Goal: Transaction & Acquisition: Purchase product/service

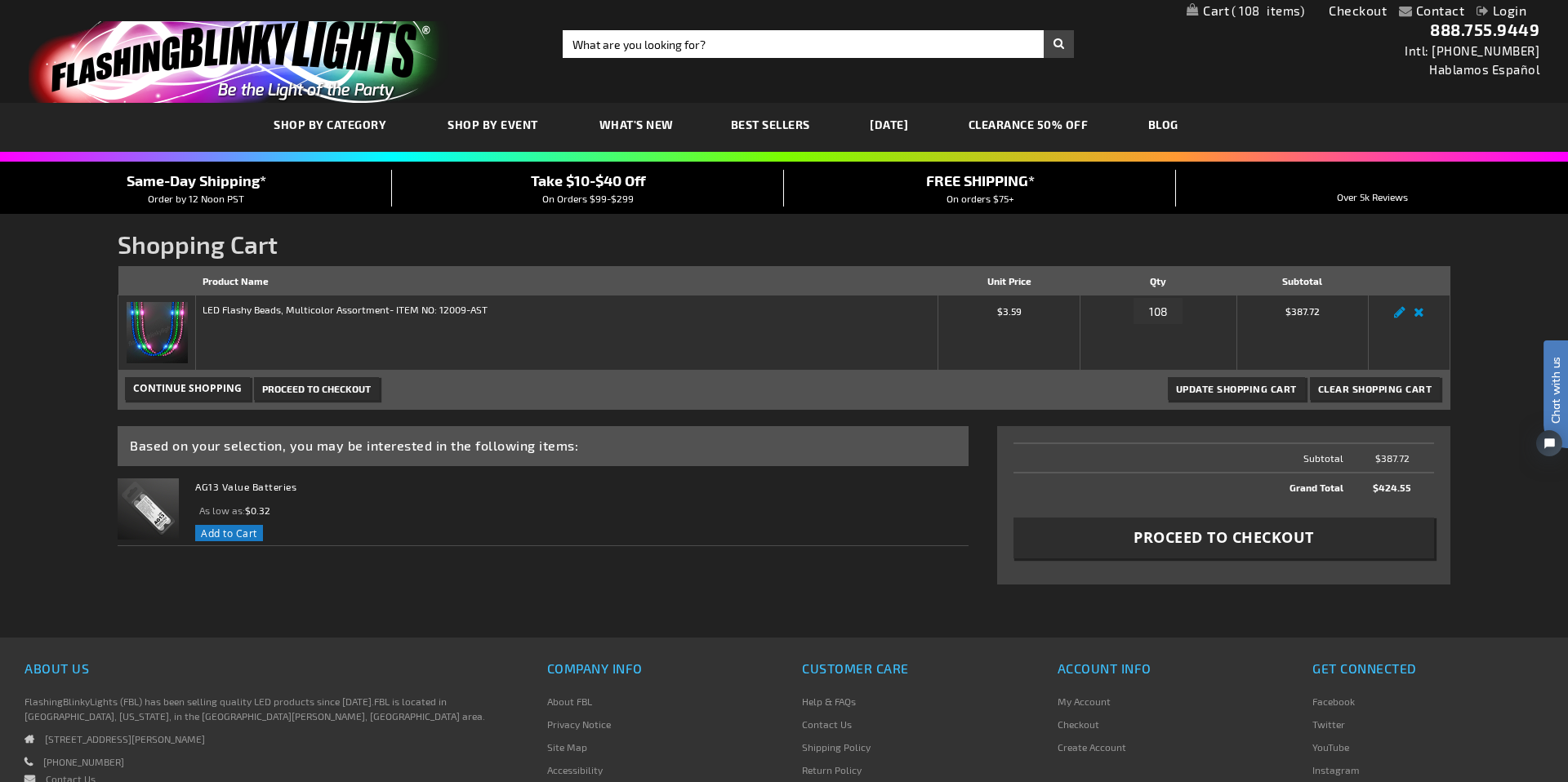
click at [164, 330] on img at bounding box center [157, 333] width 62 height 62
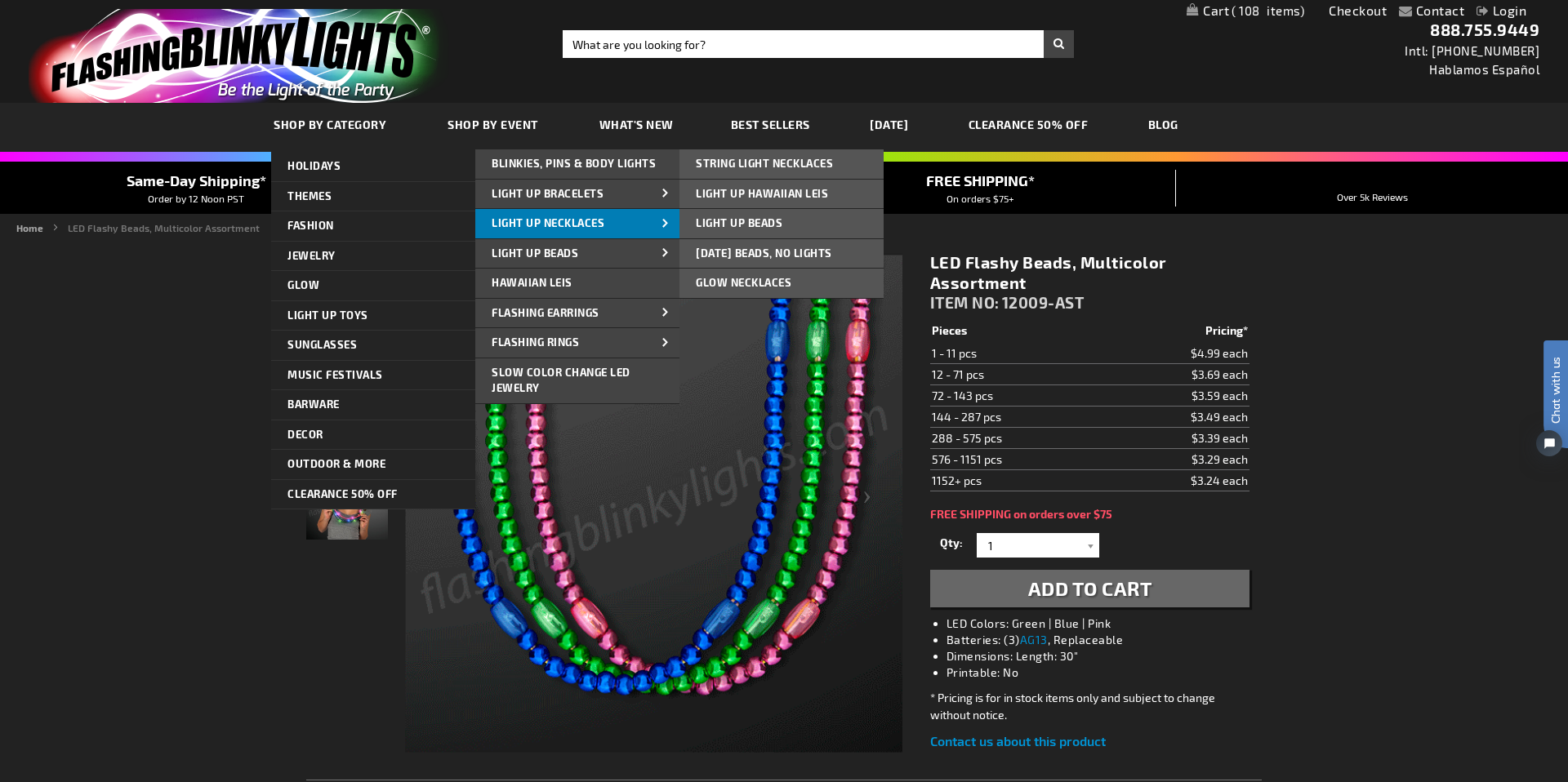
click at [541, 220] on span "Light Up Necklaces" at bounding box center [548, 222] width 113 height 13
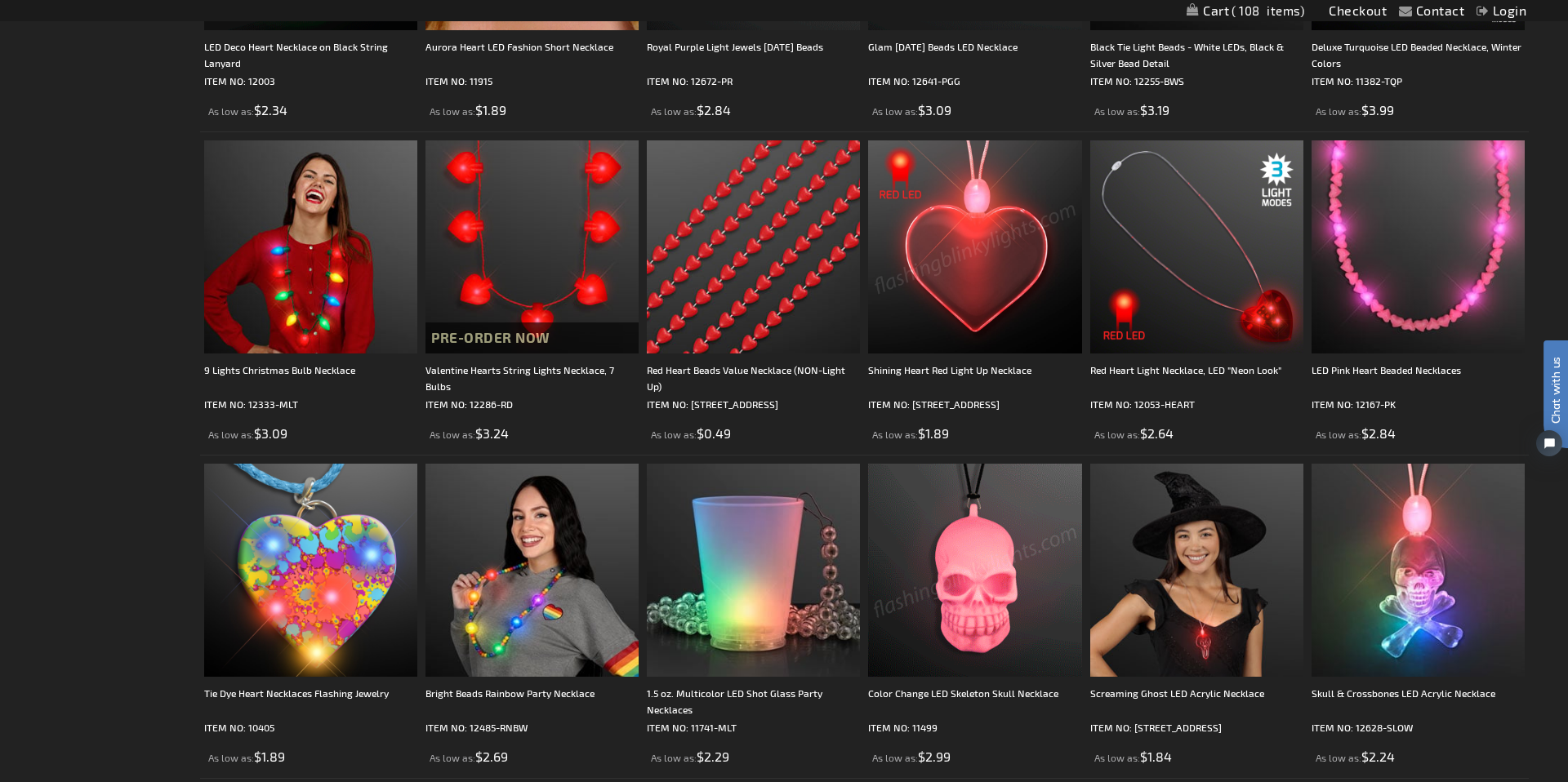
scroll to position [1826, 0]
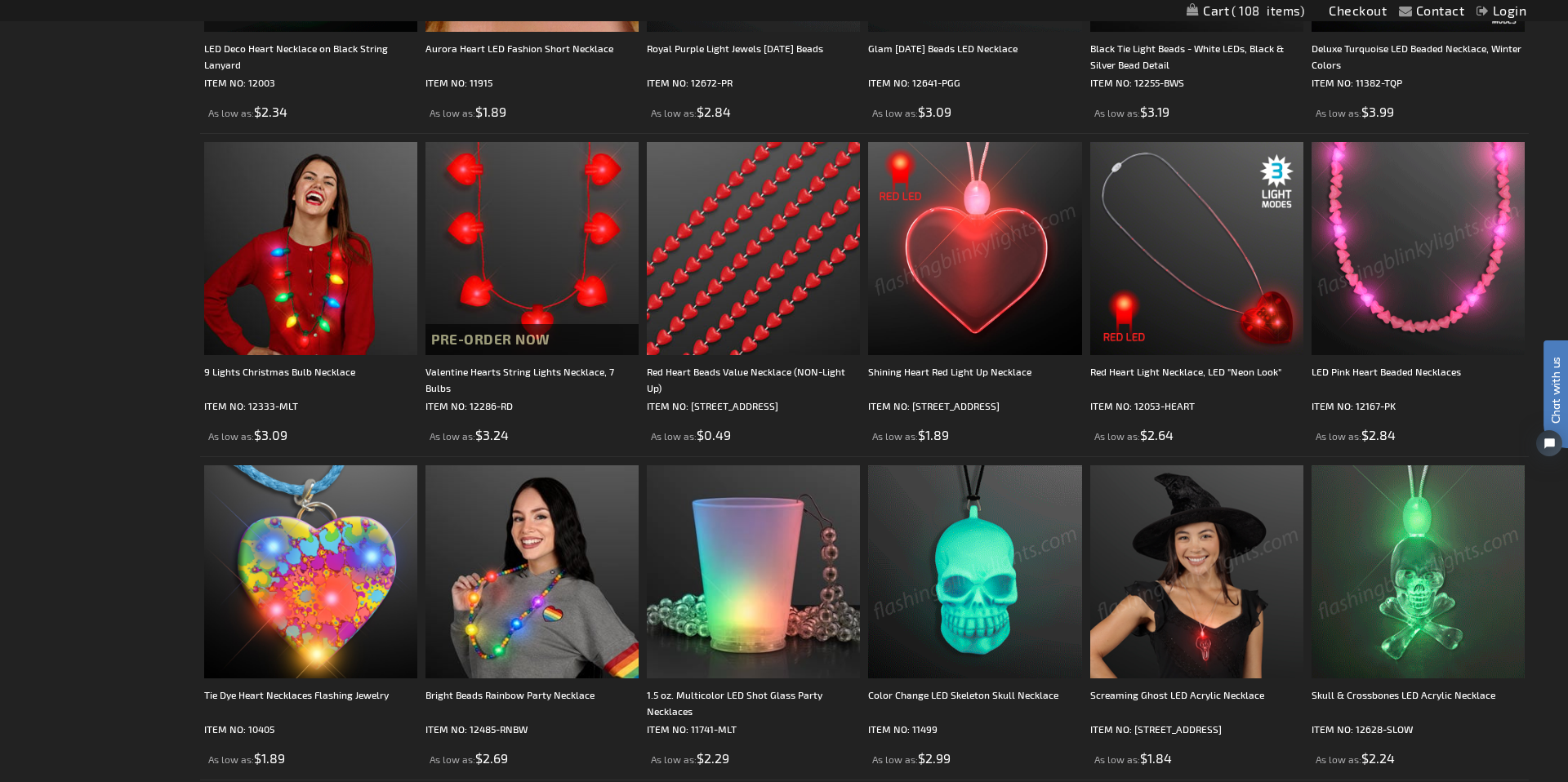
click at [1428, 318] on img at bounding box center [1418, 248] width 213 height 213
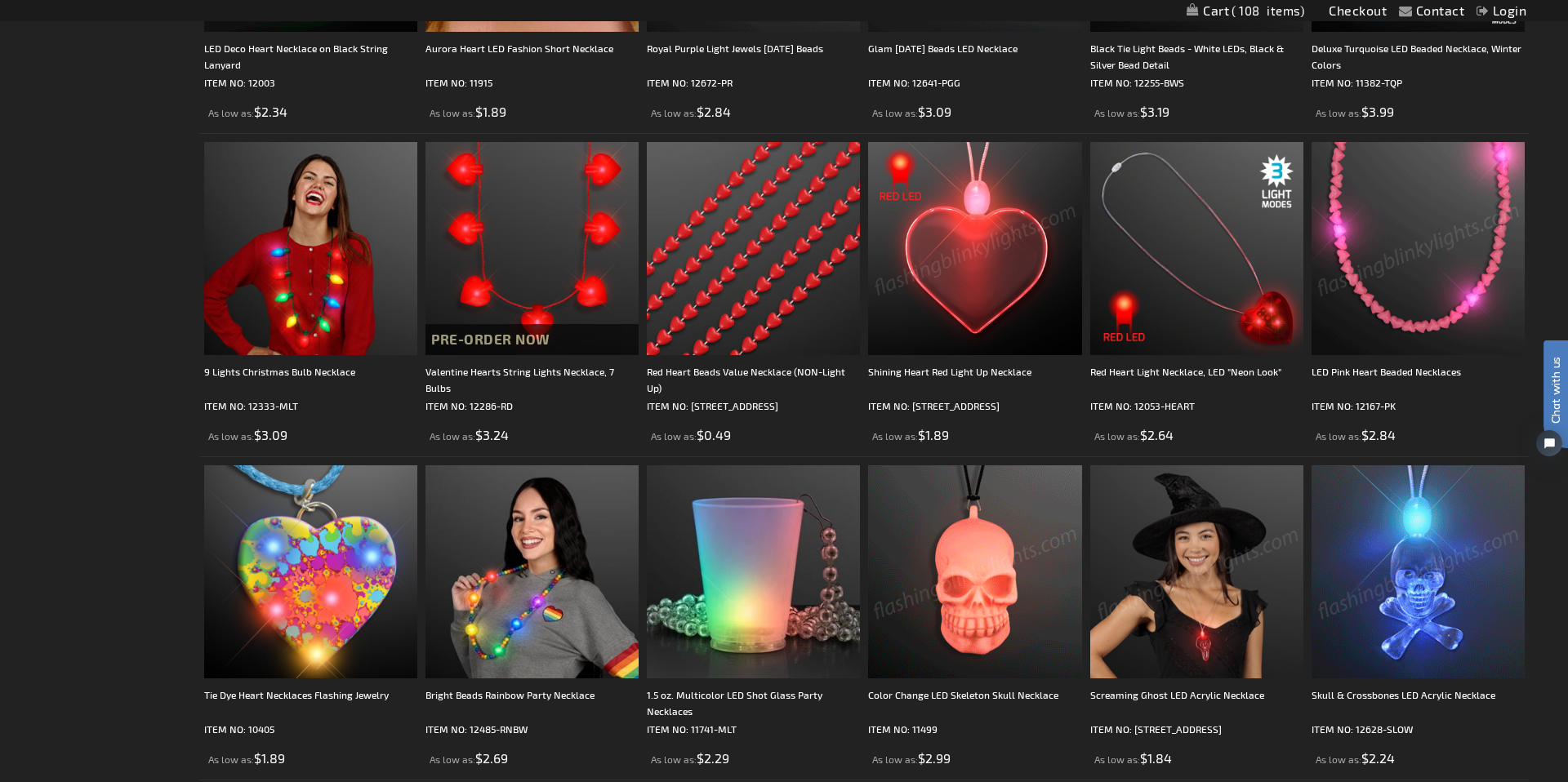
click at [1425, 324] on img at bounding box center [1418, 248] width 213 height 213
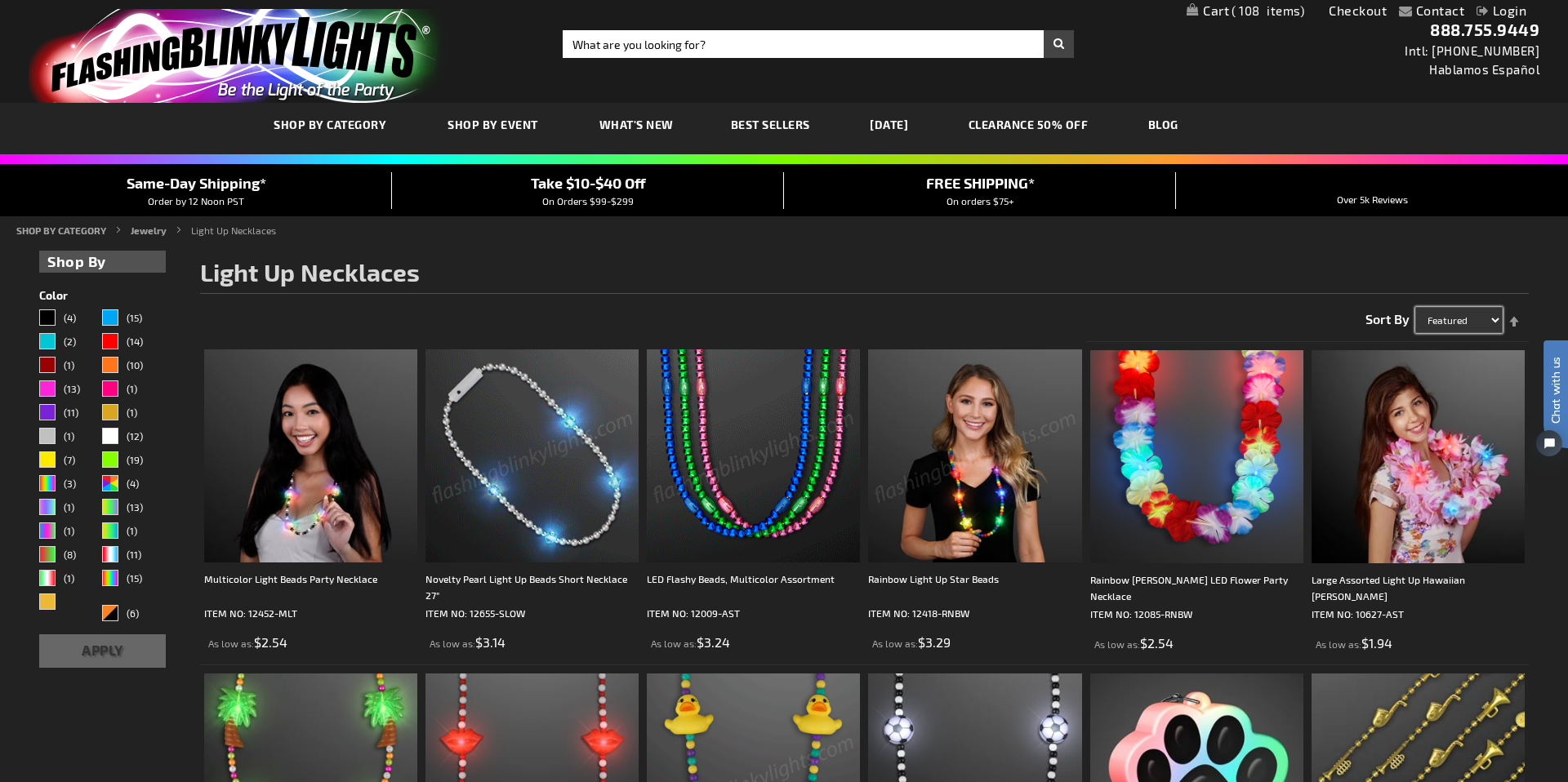
click at [1478, 318] on select "Featured Name Price Best Sellers" at bounding box center [1459, 320] width 87 height 26
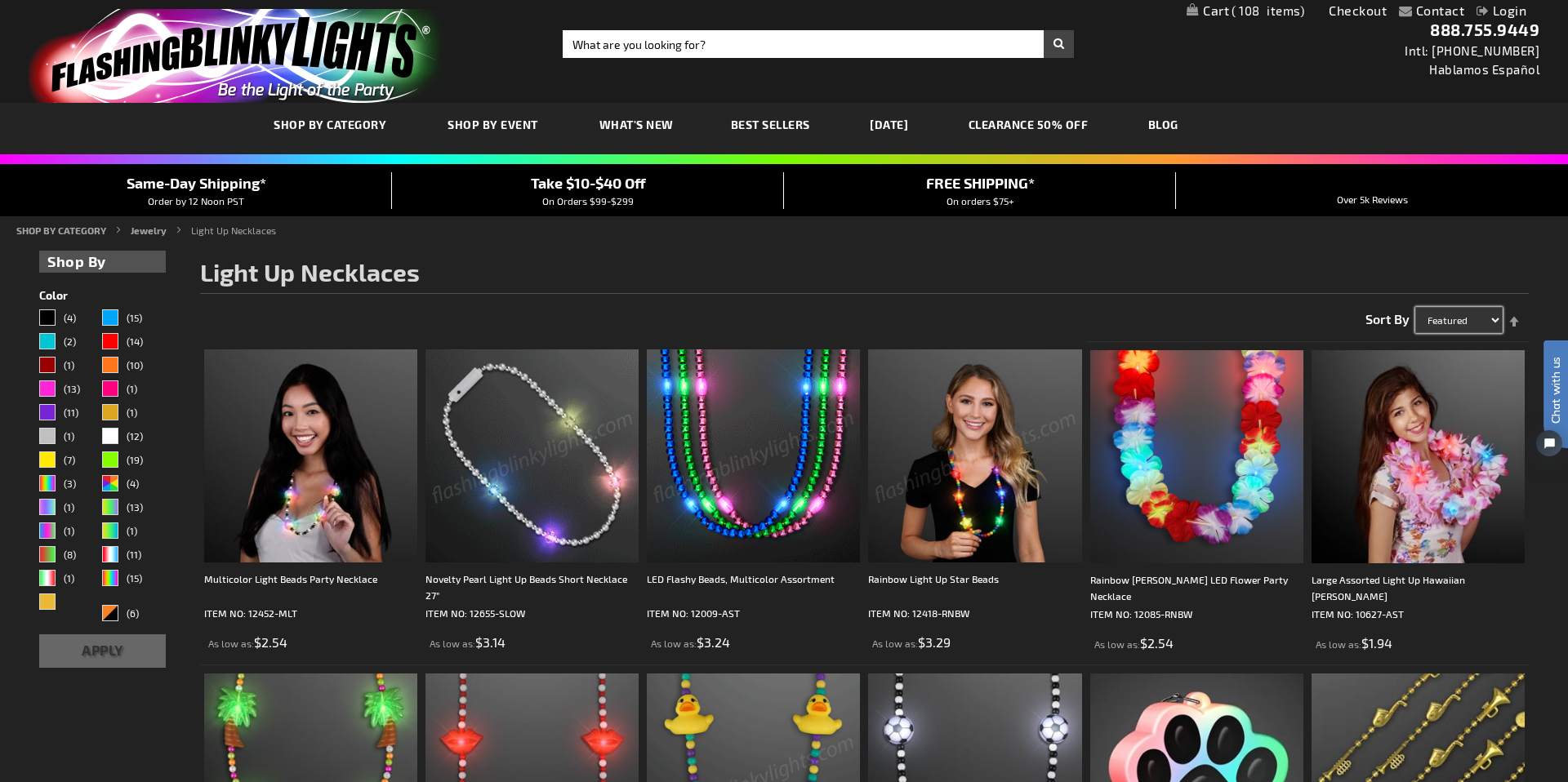
select select "price"
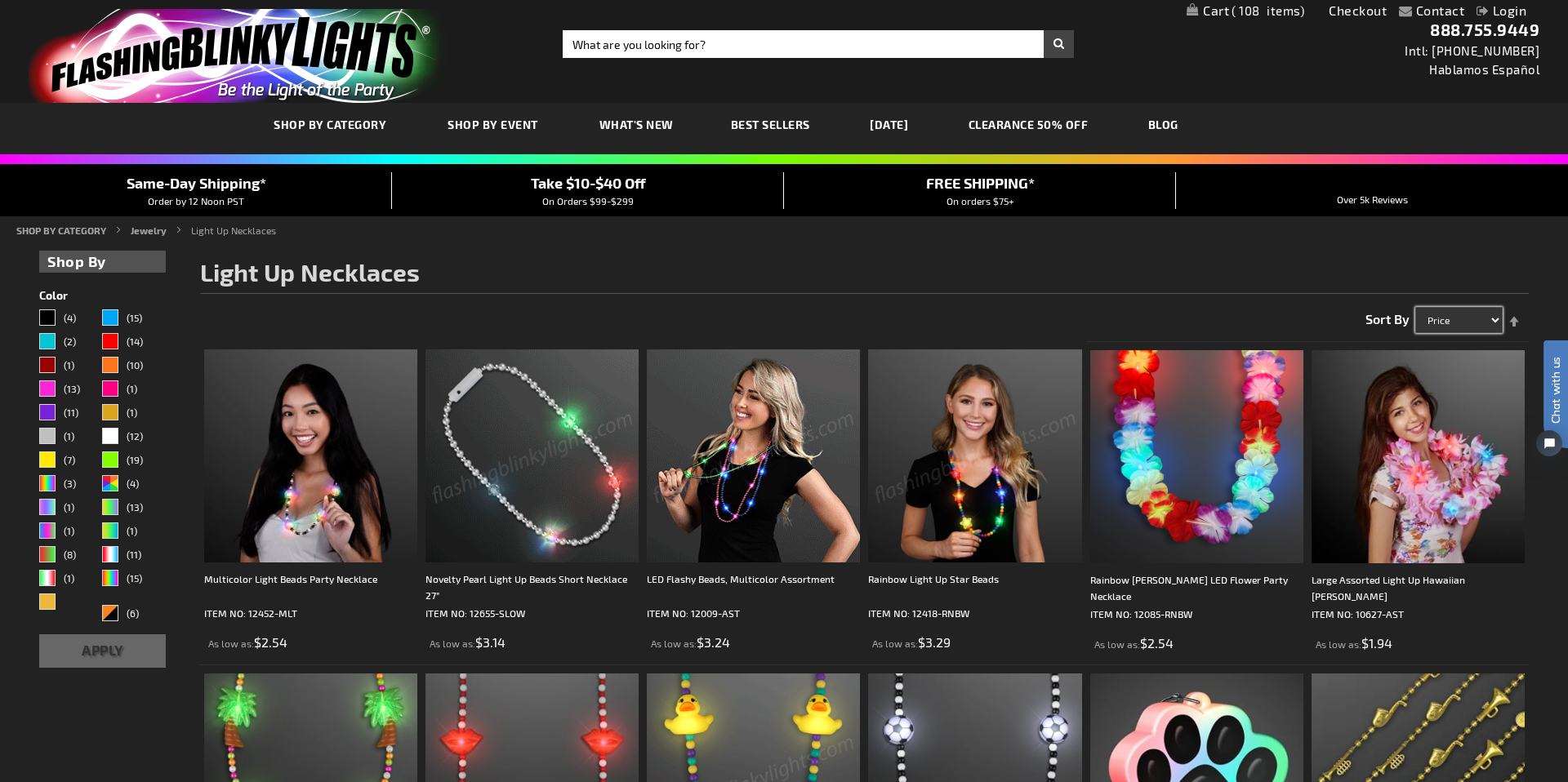
click at [1415, 307] on select "Featured Name Price Best Sellers" at bounding box center [1459, 320] width 87 height 26
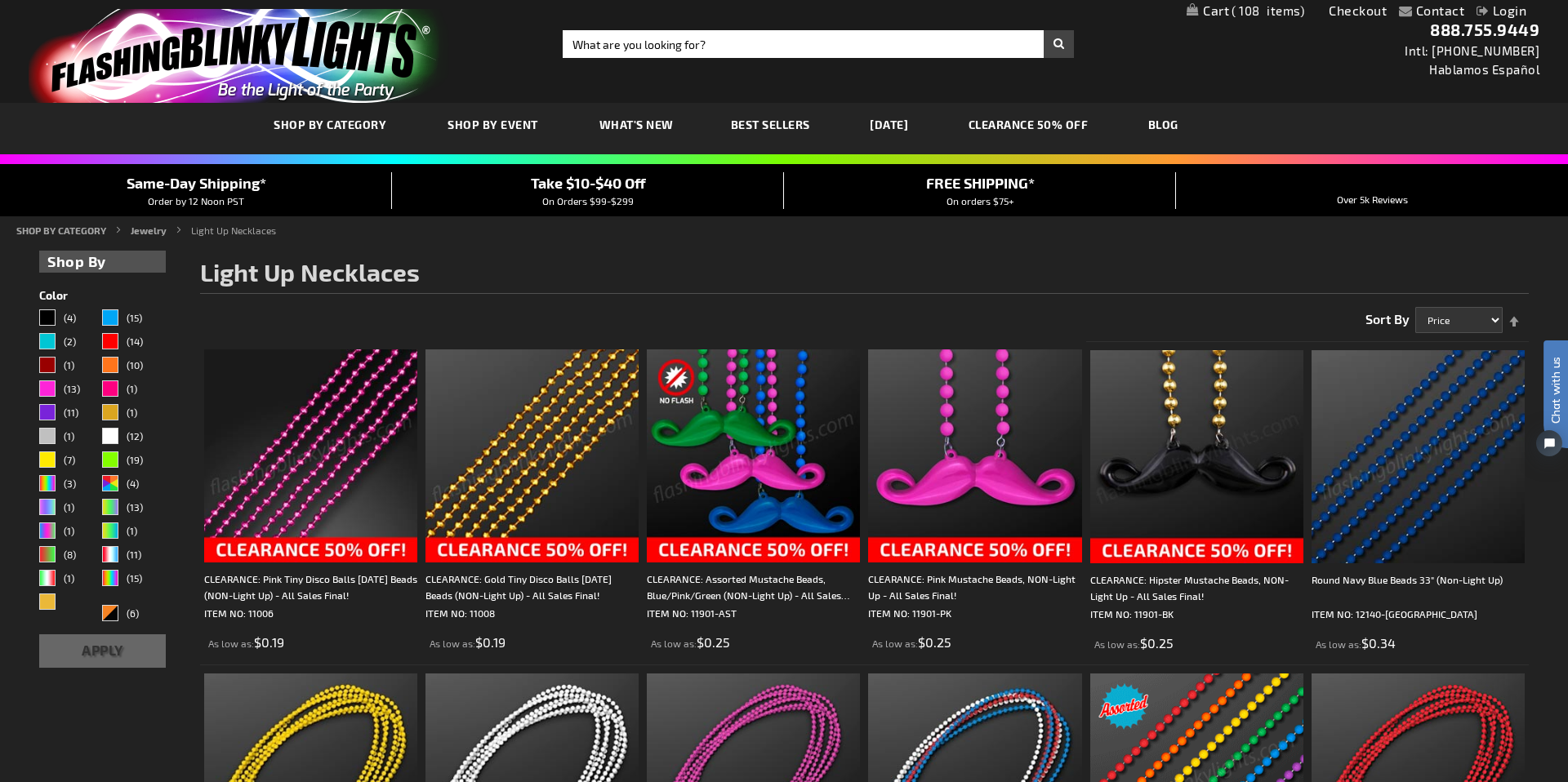
click at [310, 467] on img at bounding box center [310, 456] width 213 height 213
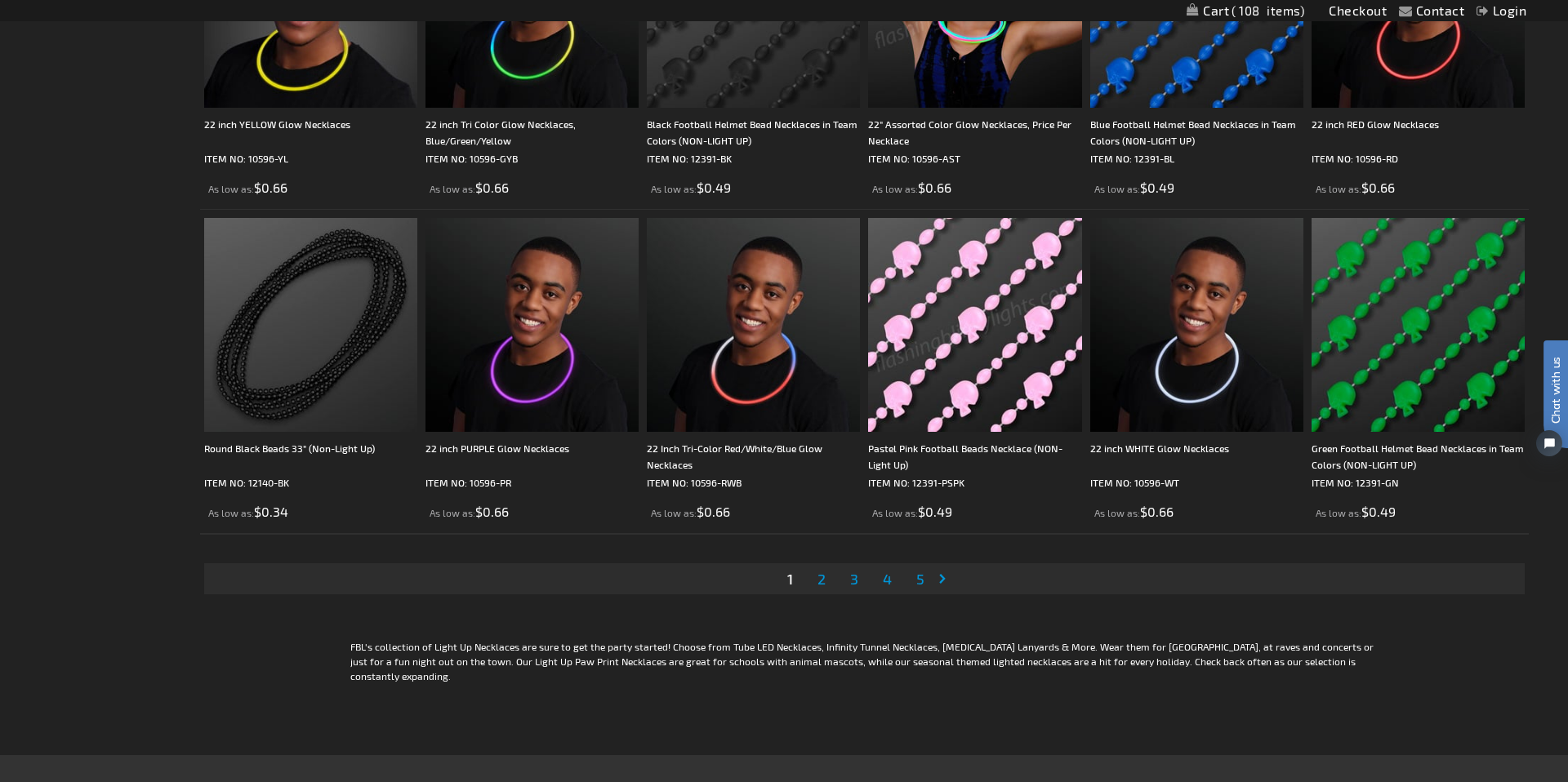
scroll to position [3049, 0]
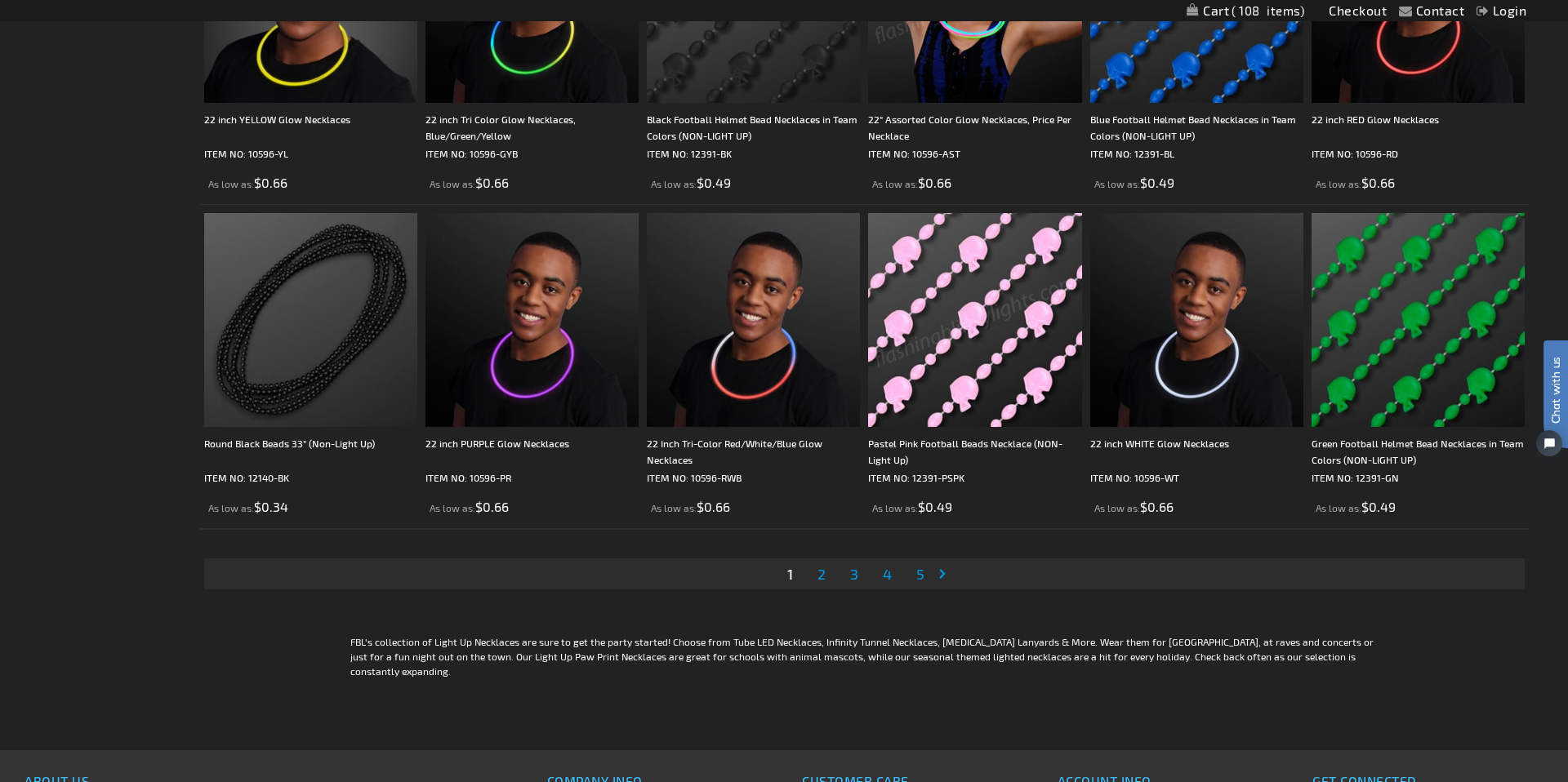
click at [822, 586] on li "Page 2" at bounding box center [821, 574] width 31 height 31
click at [819, 573] on span "2" at bounding box center [821, 573] width 9 height 18
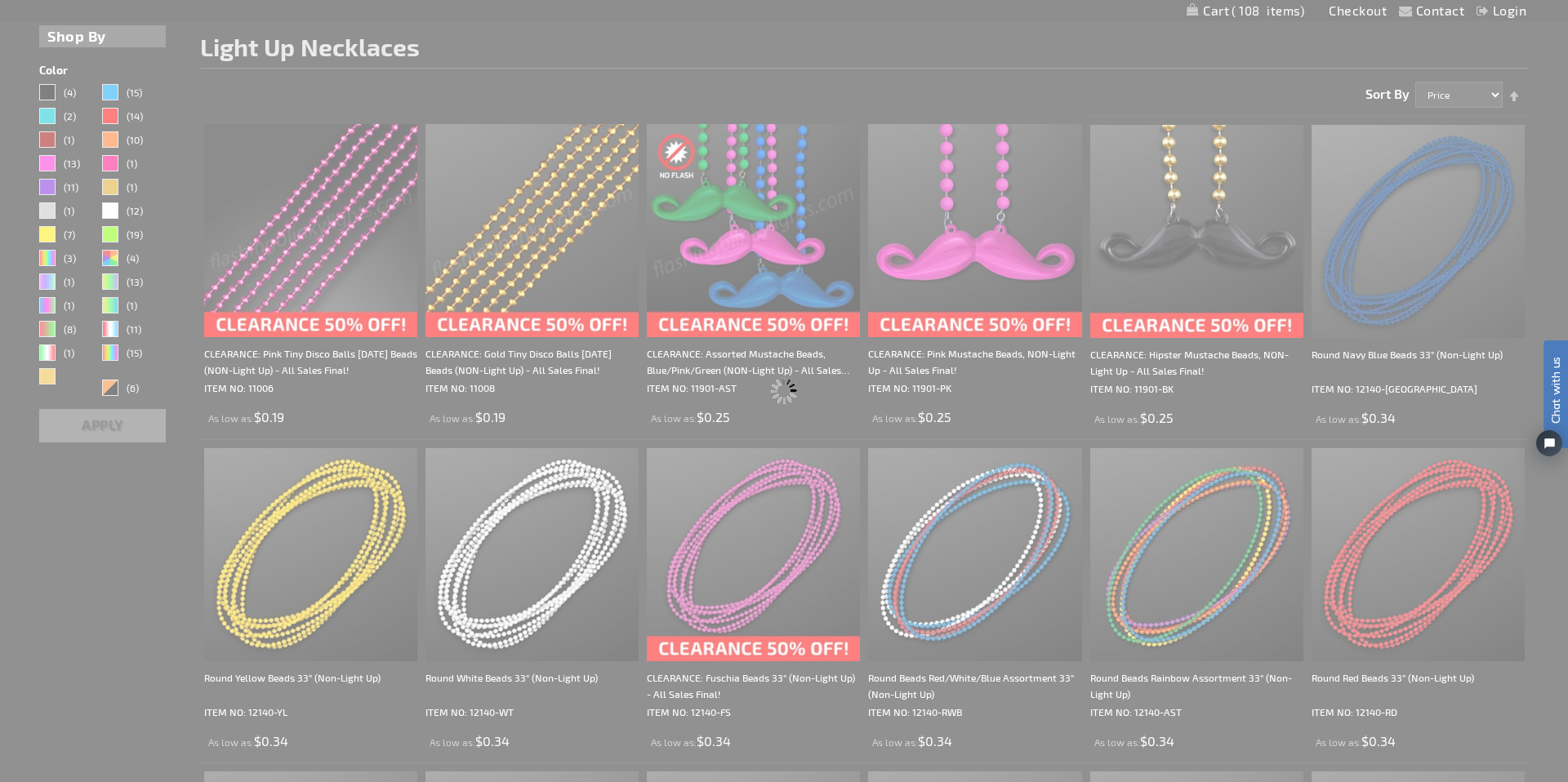
scroll to position [0, 0]
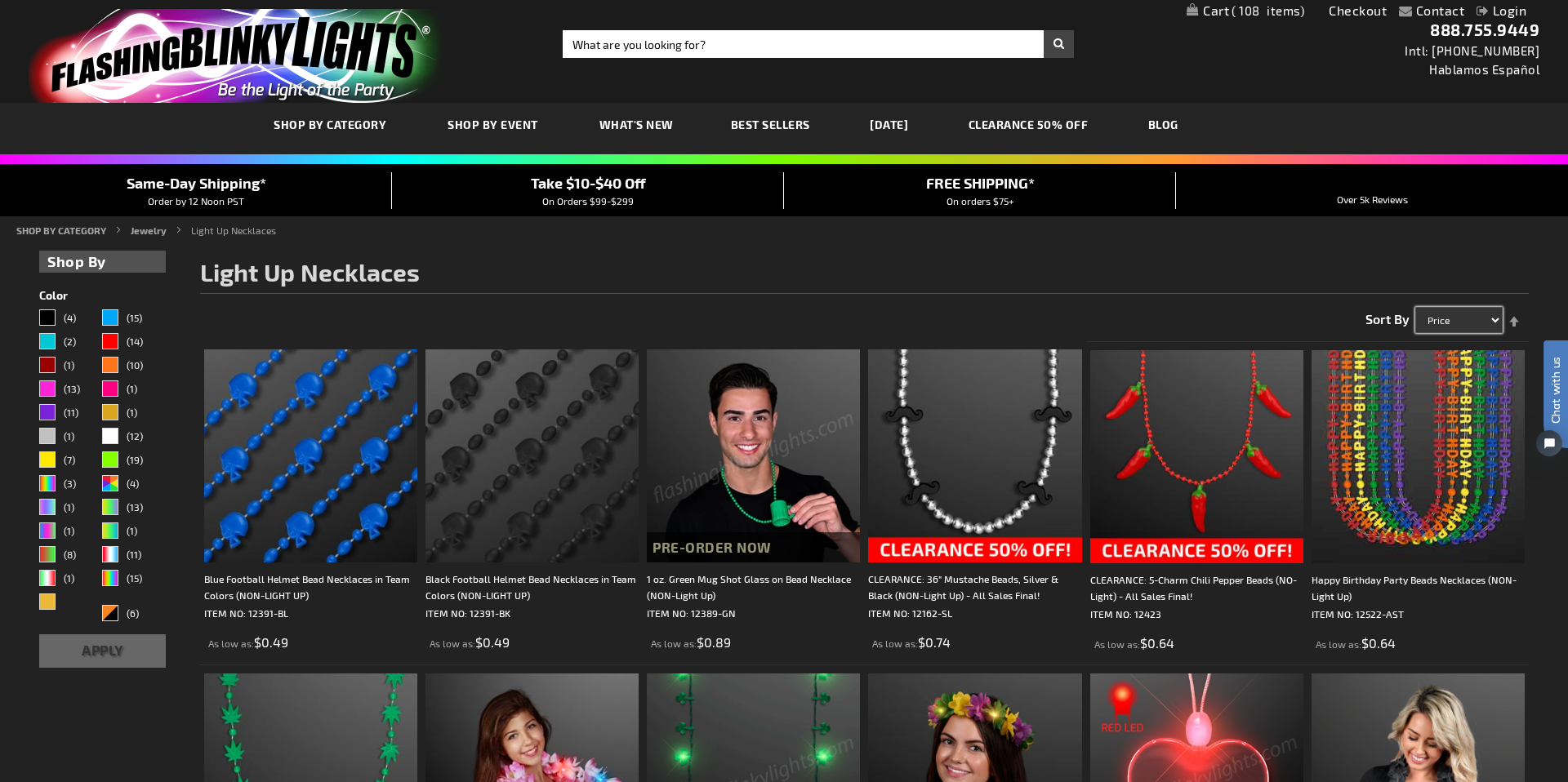
click at [1486, 322] on select "Featured Name Price Best Sellers" at bounding box center [1459, 320] width 87 height 26
select select "position"
click at [1415, 307] on select "Featured Name Price Best Sellers" at bounding box center [1459, 320] width 87 height 26
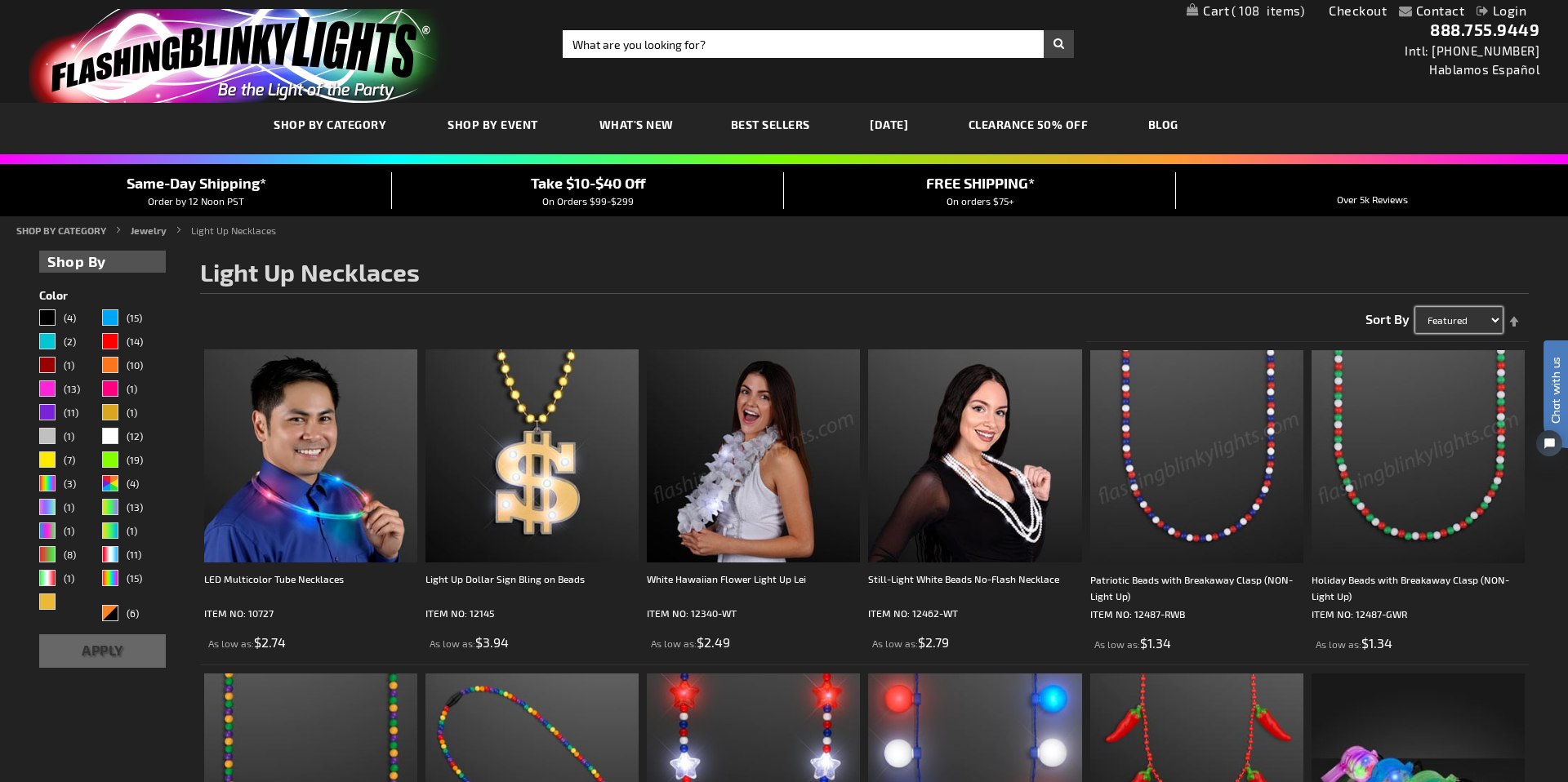
click at [1486, 323] on select "Featured Name Price Best Sellers" at bounding box center [1459, 320] width 87 height 26
select select "sale"
click at [1415, 307] on select "Featured Name Price Best Sellers" at bounding box center [1459, 320] width 87 height 26
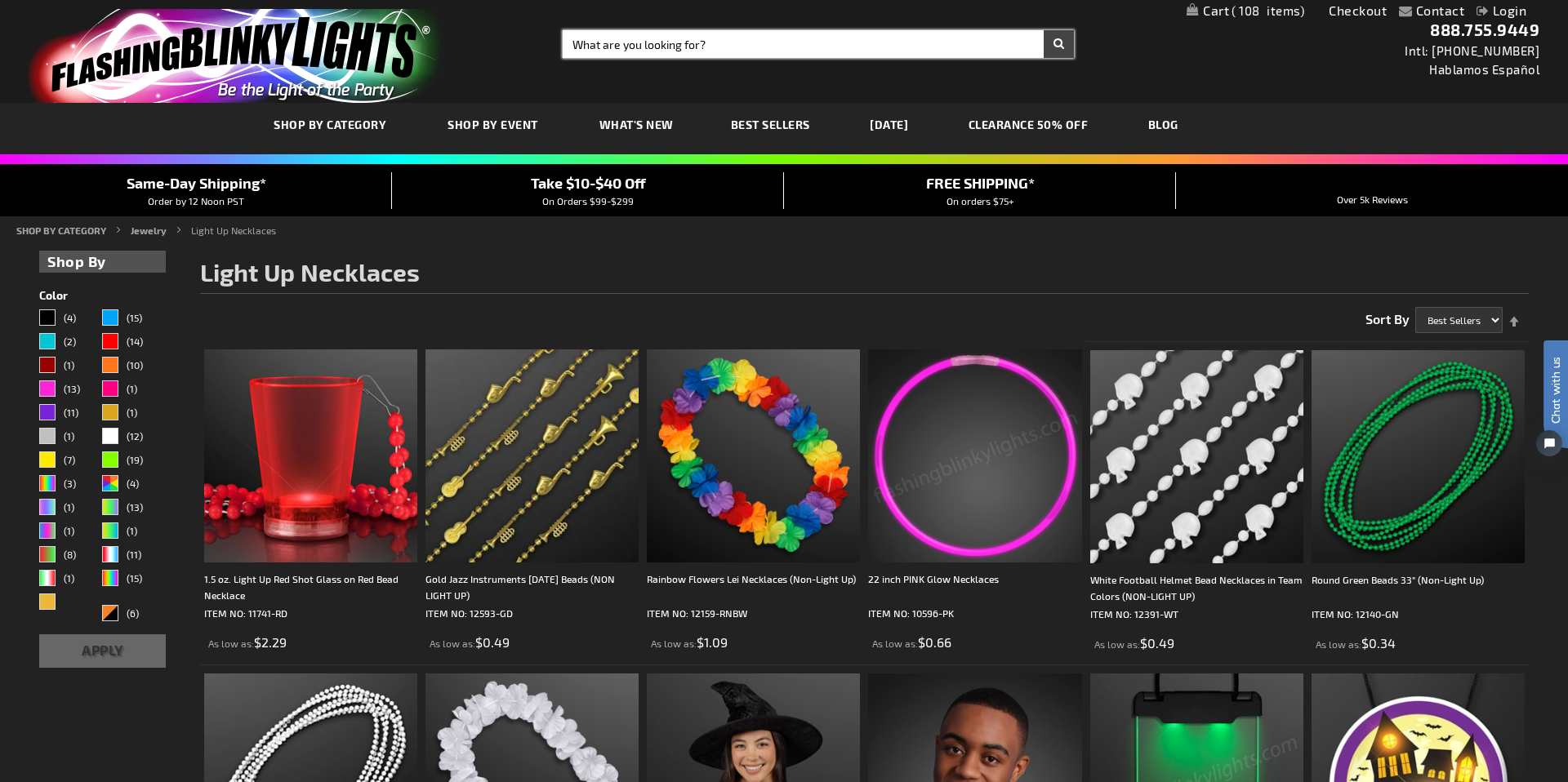
click at [636, 46] on input "Search" at bounding box center [818, 44] width 511 height 27
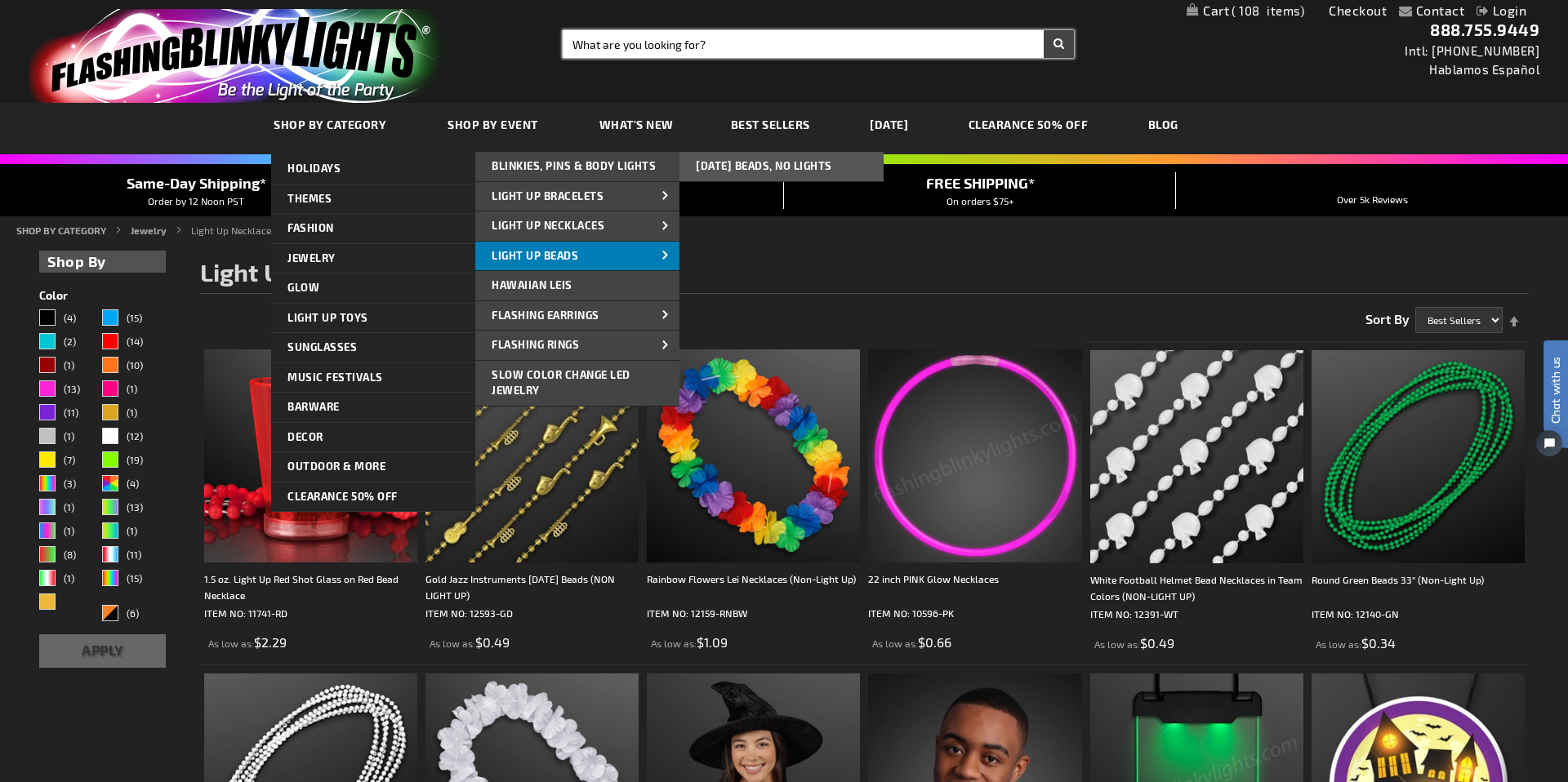
click at [609, 254] on link "Light Up Beads" at bounding box center [577, 256] width 204 height 29
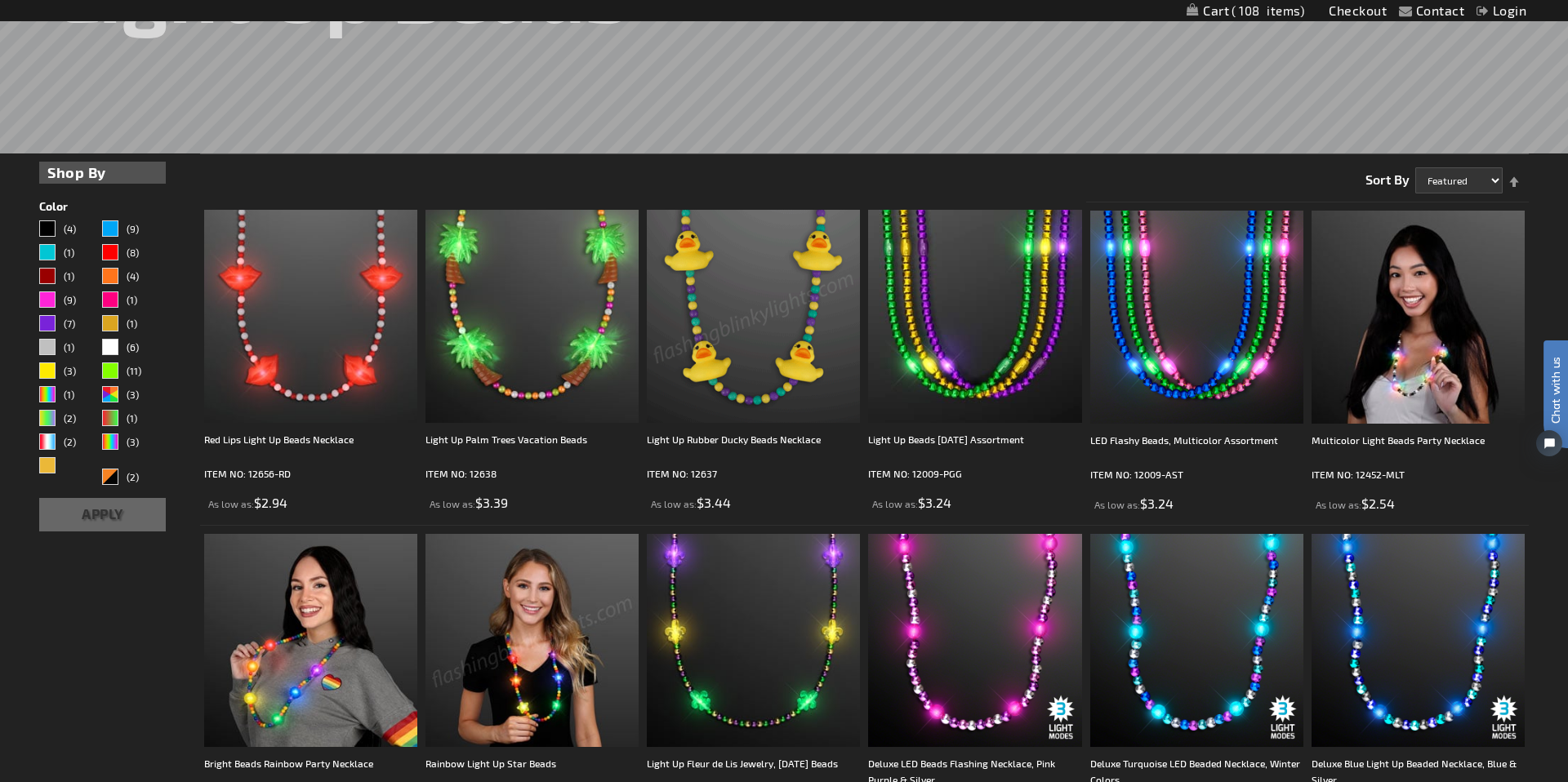
scroll to position [373, 0]
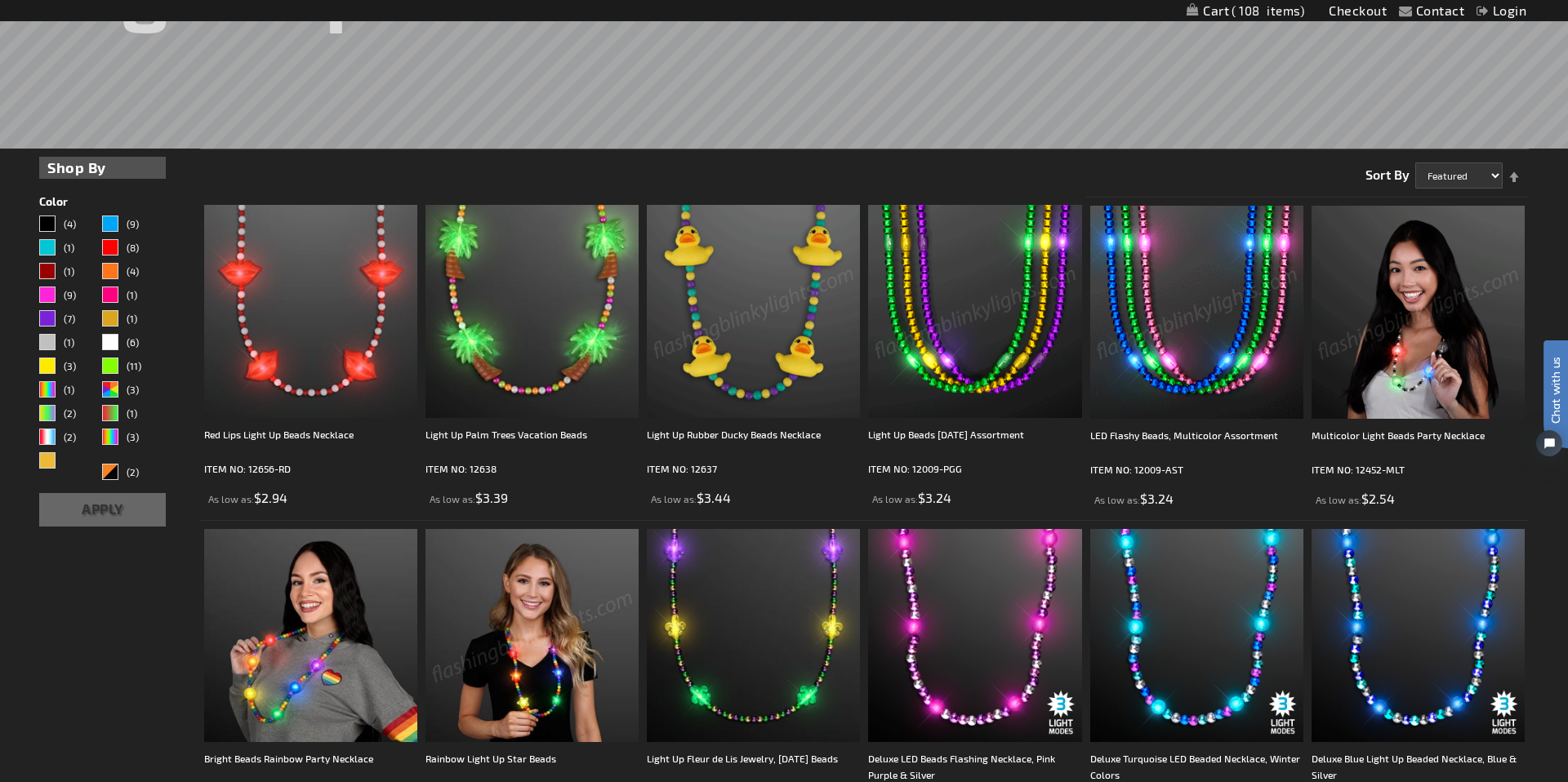
click at [1255, 360] on img at bounding box center [1196, 312] width 213 height 213
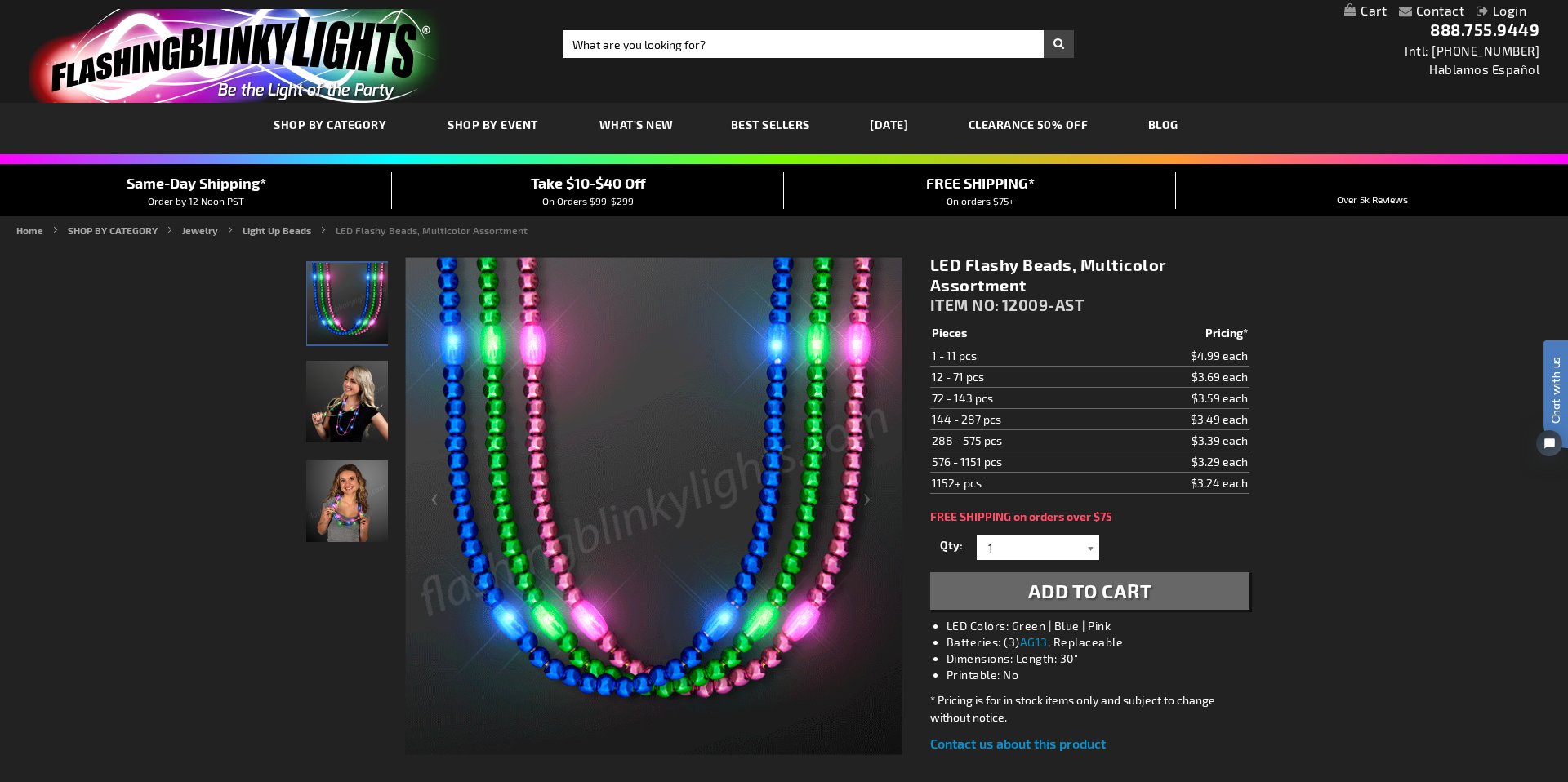
click at [1092, 553] on div at bounding box center [1090, 548] width 16 height 25
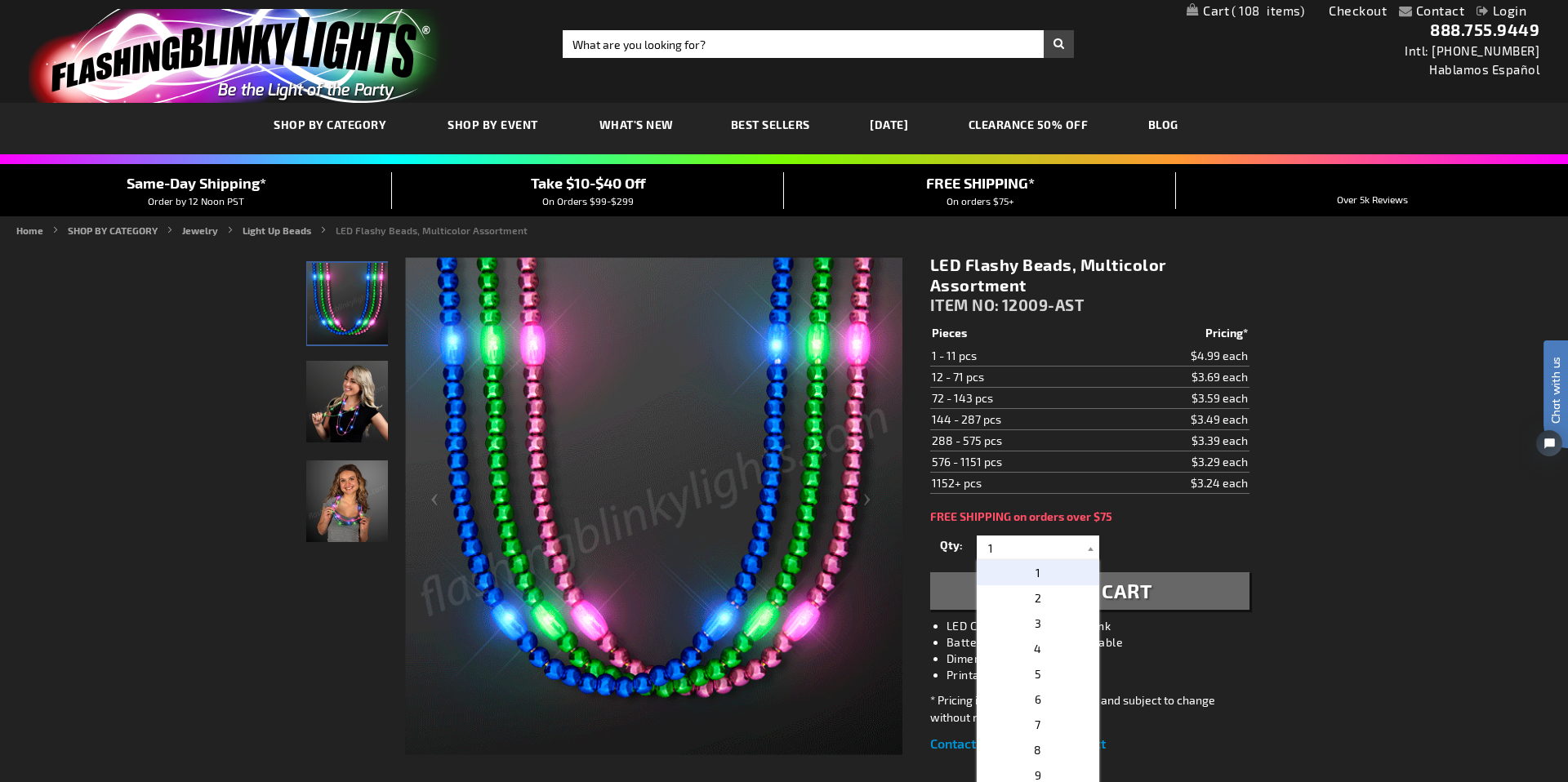
drag, startPoint x: 1007, startPoint y: 547, endPoint x: 960, endPoint y: 548, distance: 47.0
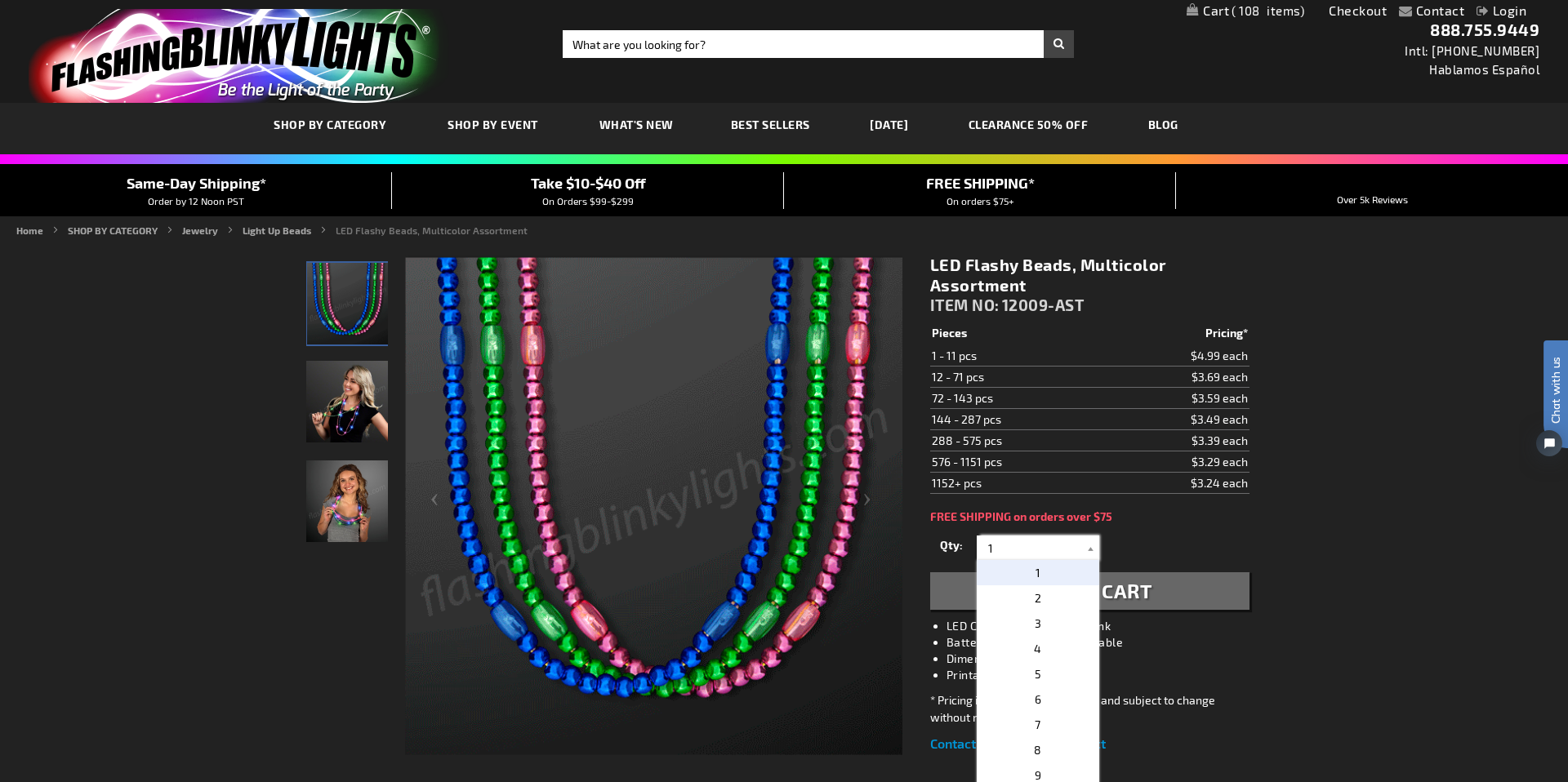
click at [960, 548] on div "Qty 1 2 3 4 5 6 7 8 9 10 11 12 24 36 48 60 72 84 96 108 120 132 144 156 168" at bounding box center [1089, 548] width 320 height 32
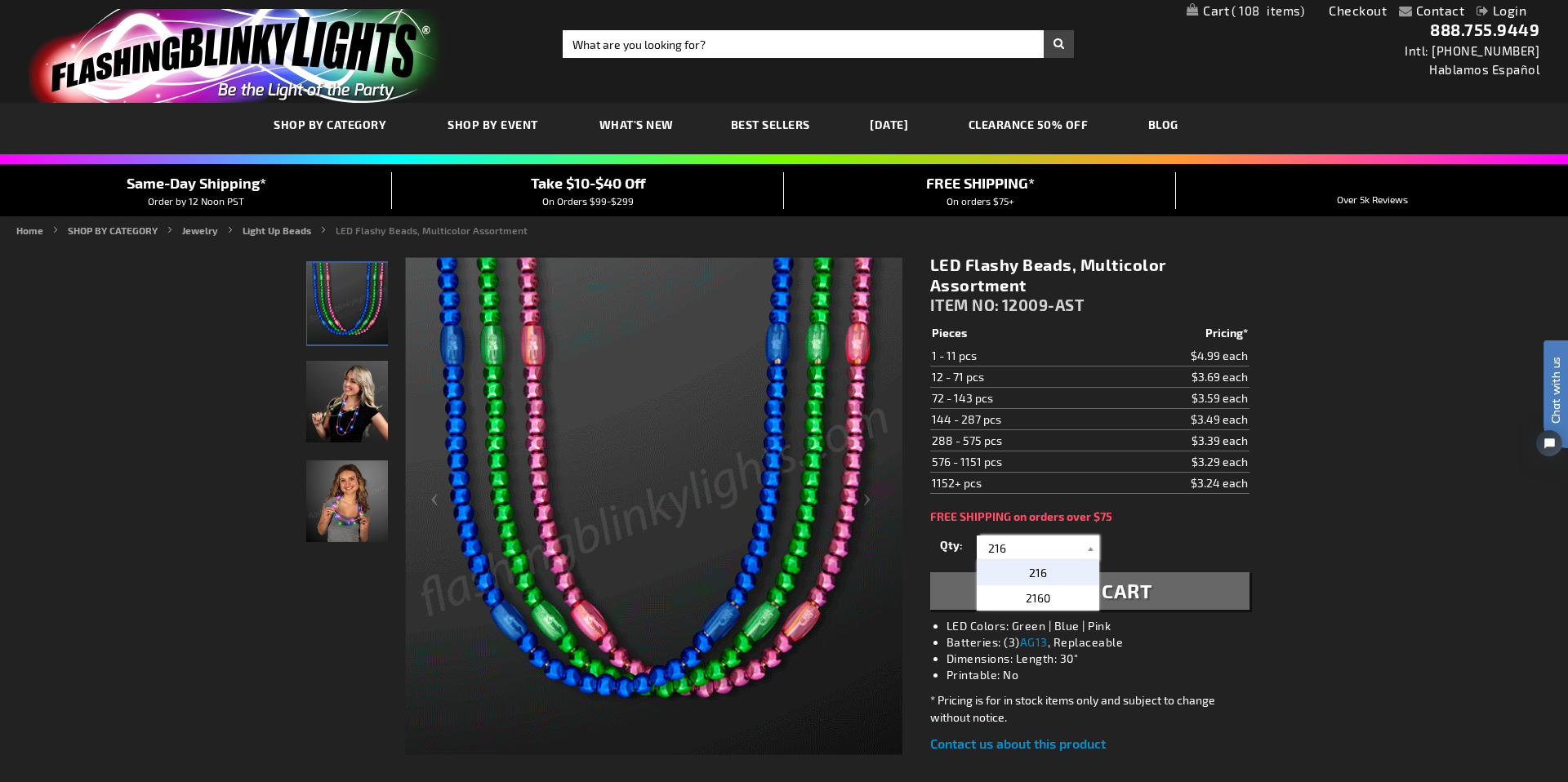
type input "216"
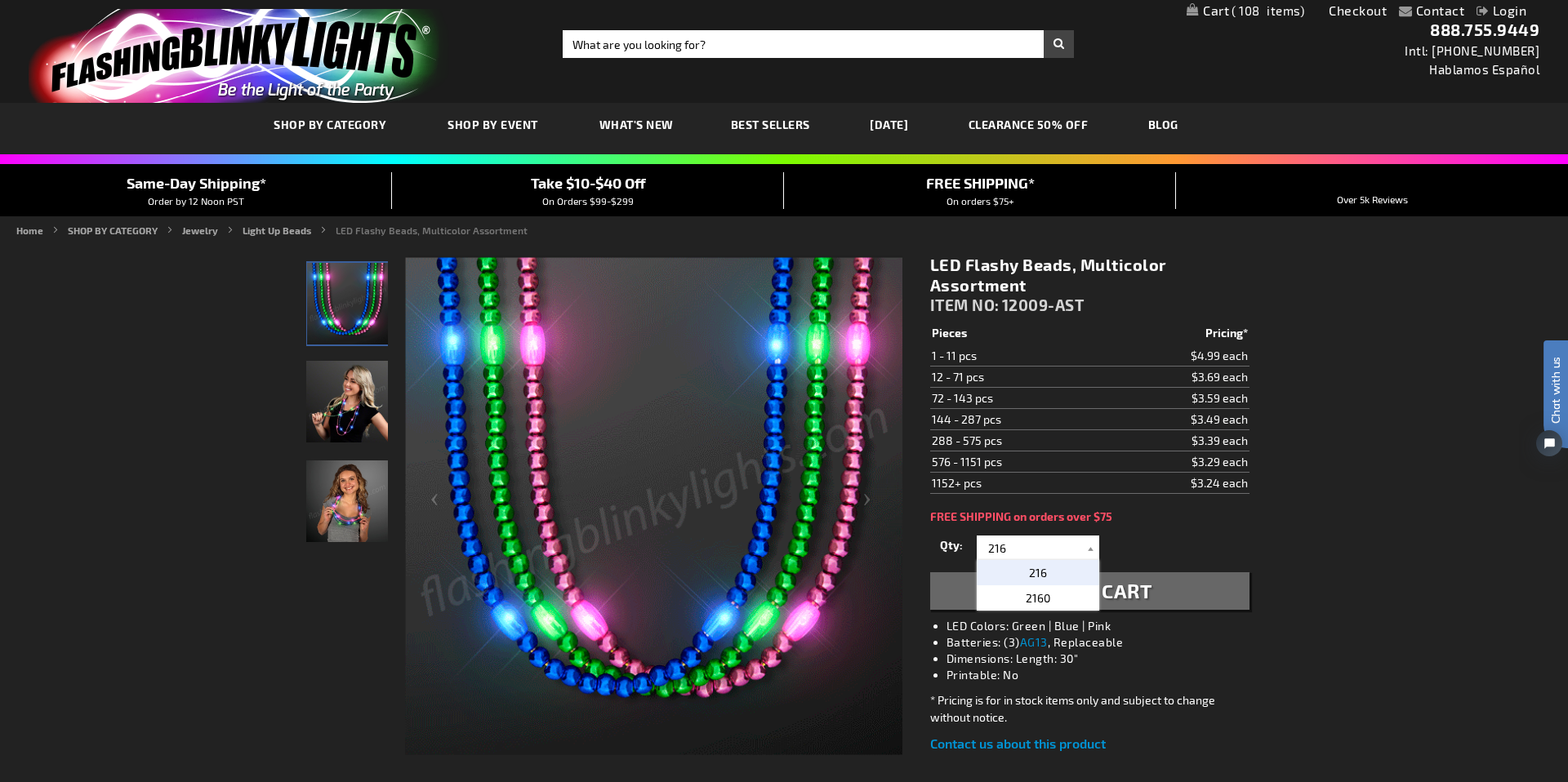
click at [1069, 575] on p "216" at bounding box center [1037, 573] width 122 height 26
click at [1241, 540] on div "Qty 1 2 3 4 5 6 7 8 9 10 11 12 24 36 48 60 72 84 96 108 120 132 144 156 168" at bounding box center [1089, 548] width 320 height 32
click at [1102, 597] on span "Add to Cart" at bounding box center [1089, 591] width 124 height 24
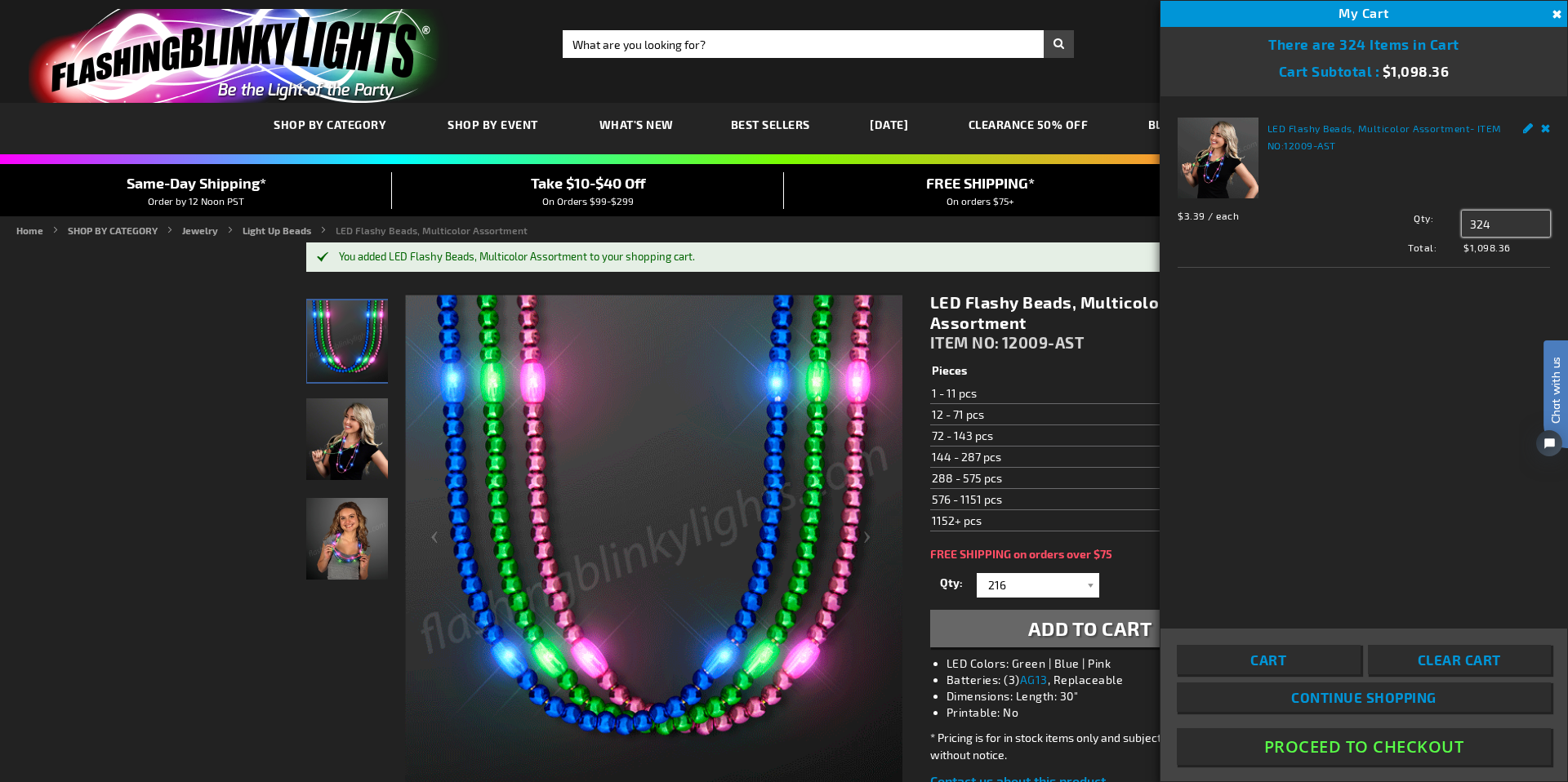
drag, startPoint x: 1493, startPoint y: 222, endPoint x: 1450, endPoint y: 226, distance: 43.2
click at [1451, 223] on div "Qty 324 Update" at bounding box center [1448, 224] width 205 height 26
type input "216"
click at [1503, 255] on span "Update" at bounding box center [1497, 254] width 38 height 11
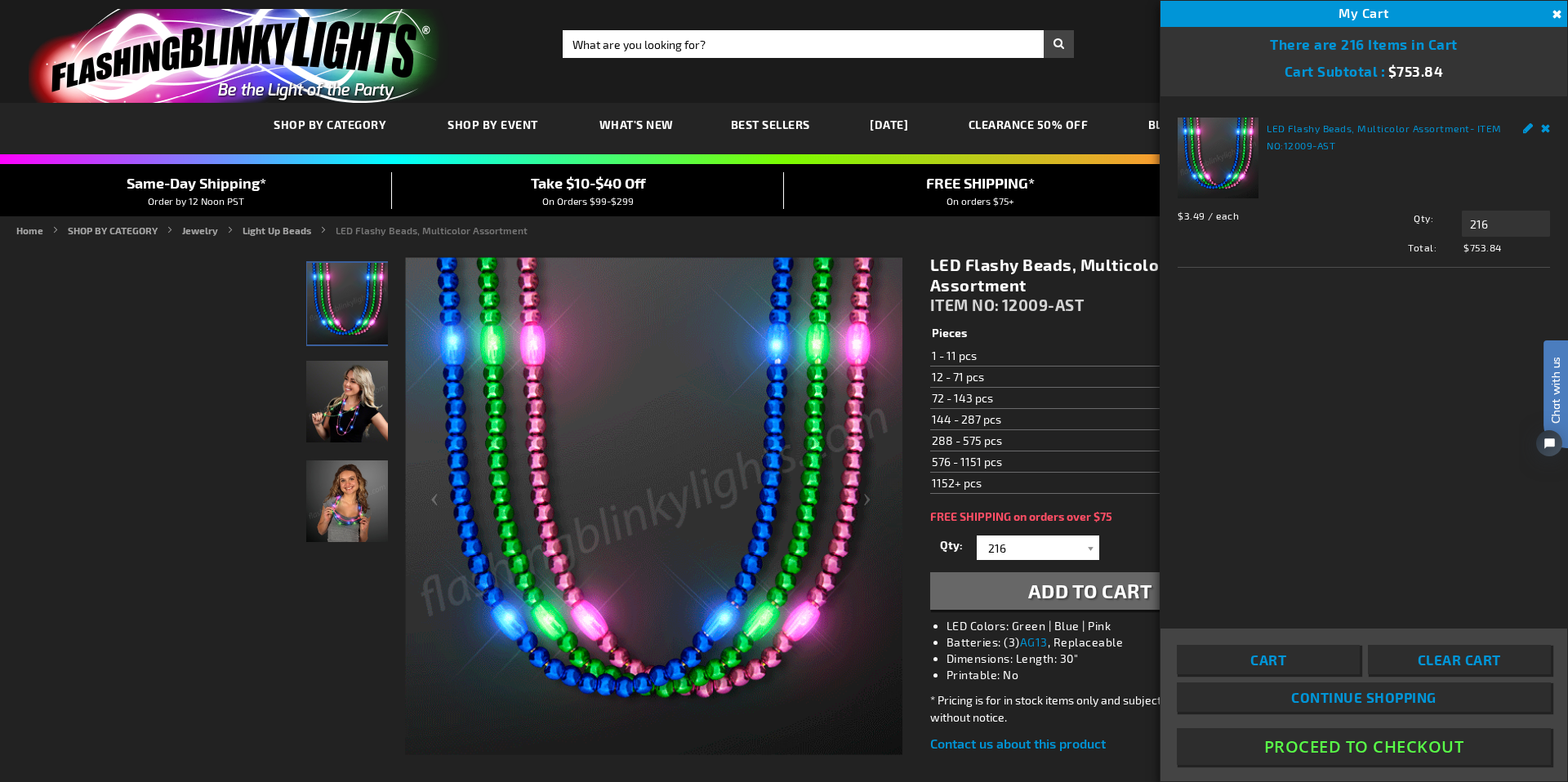
click at [1361, 750] on button "Proceed To Checkout" at bounding box center [1364, 746] width 374 height 37
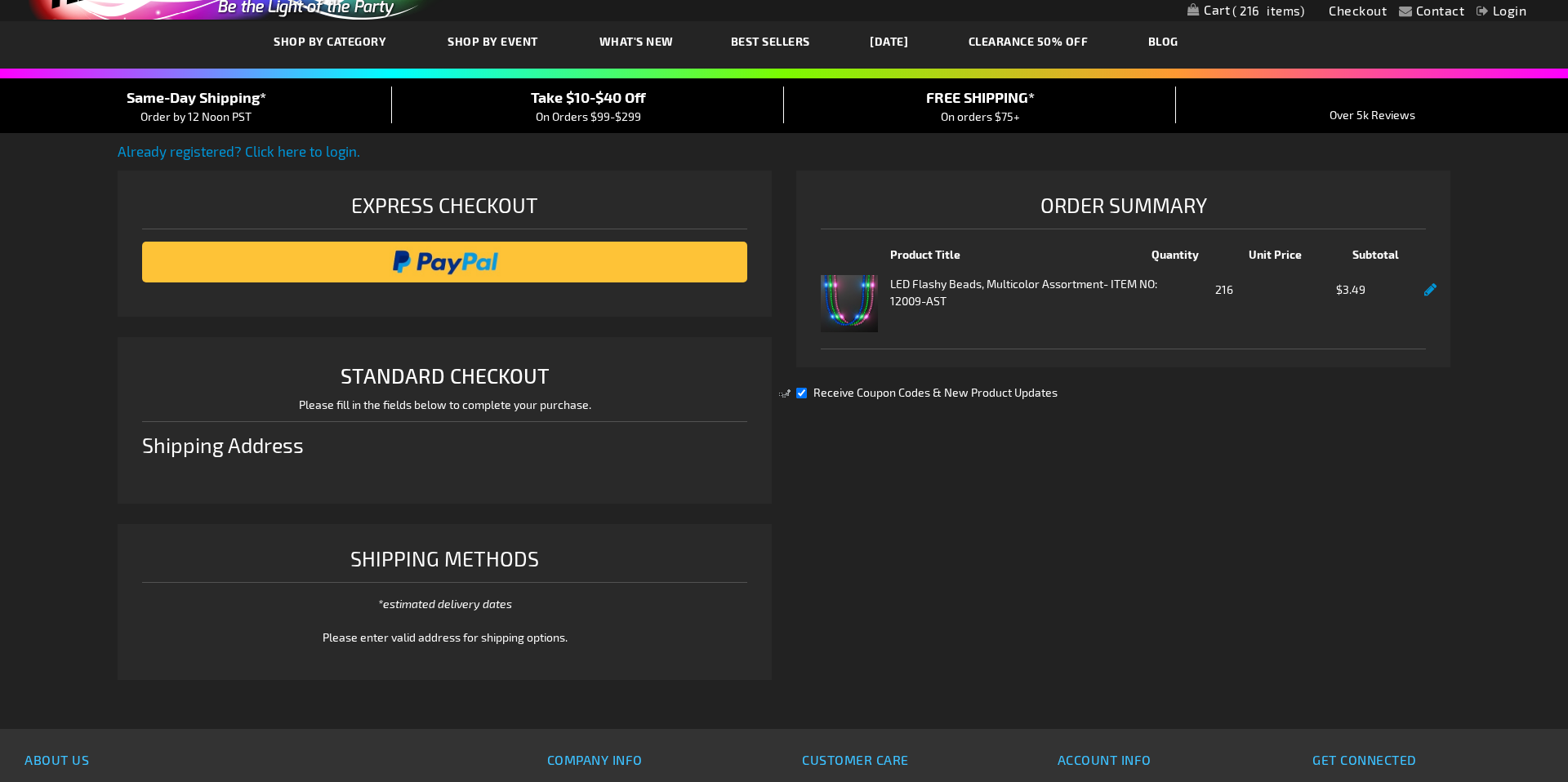
scroll to position [292, 0]
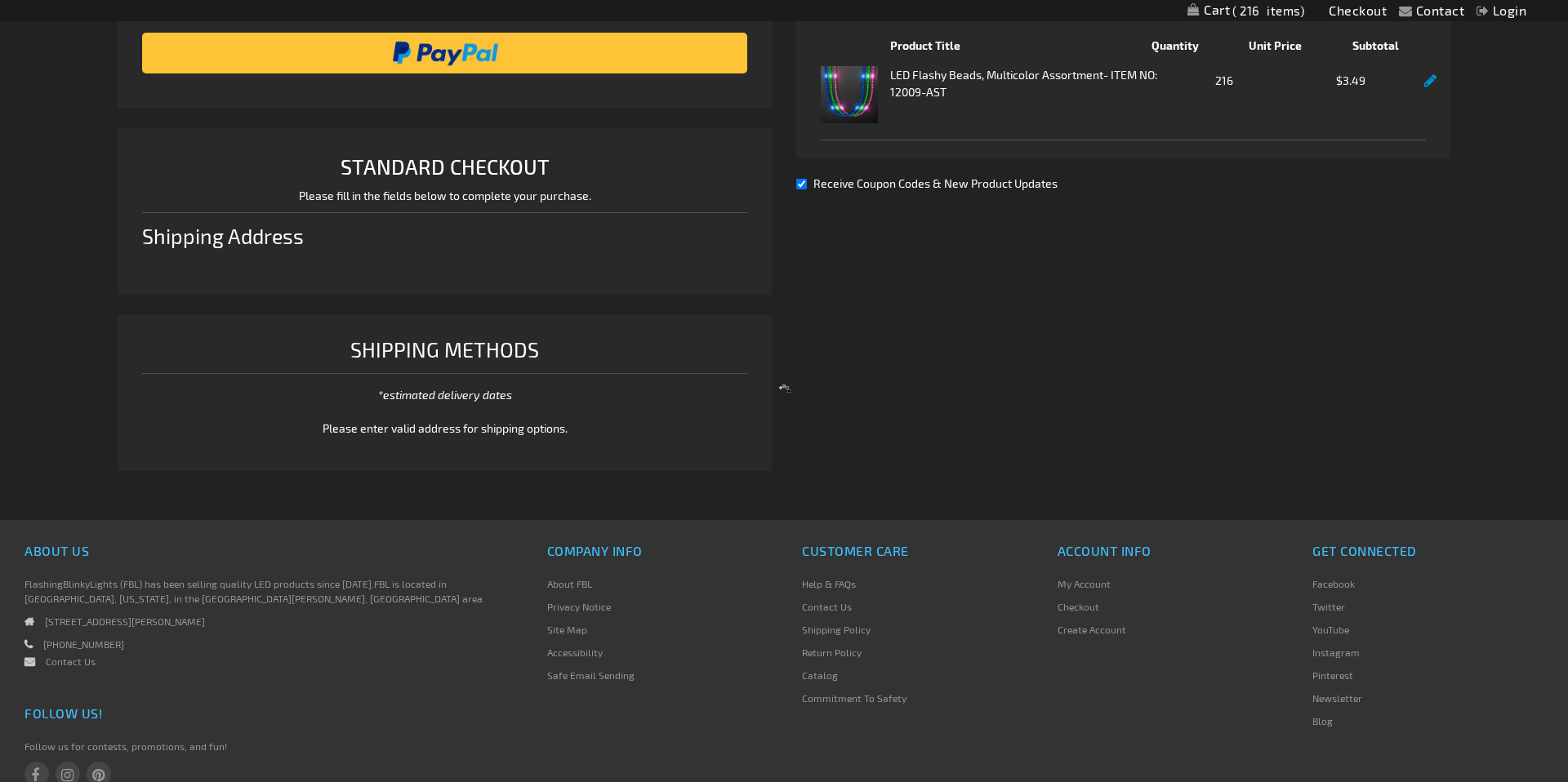
select select "US"
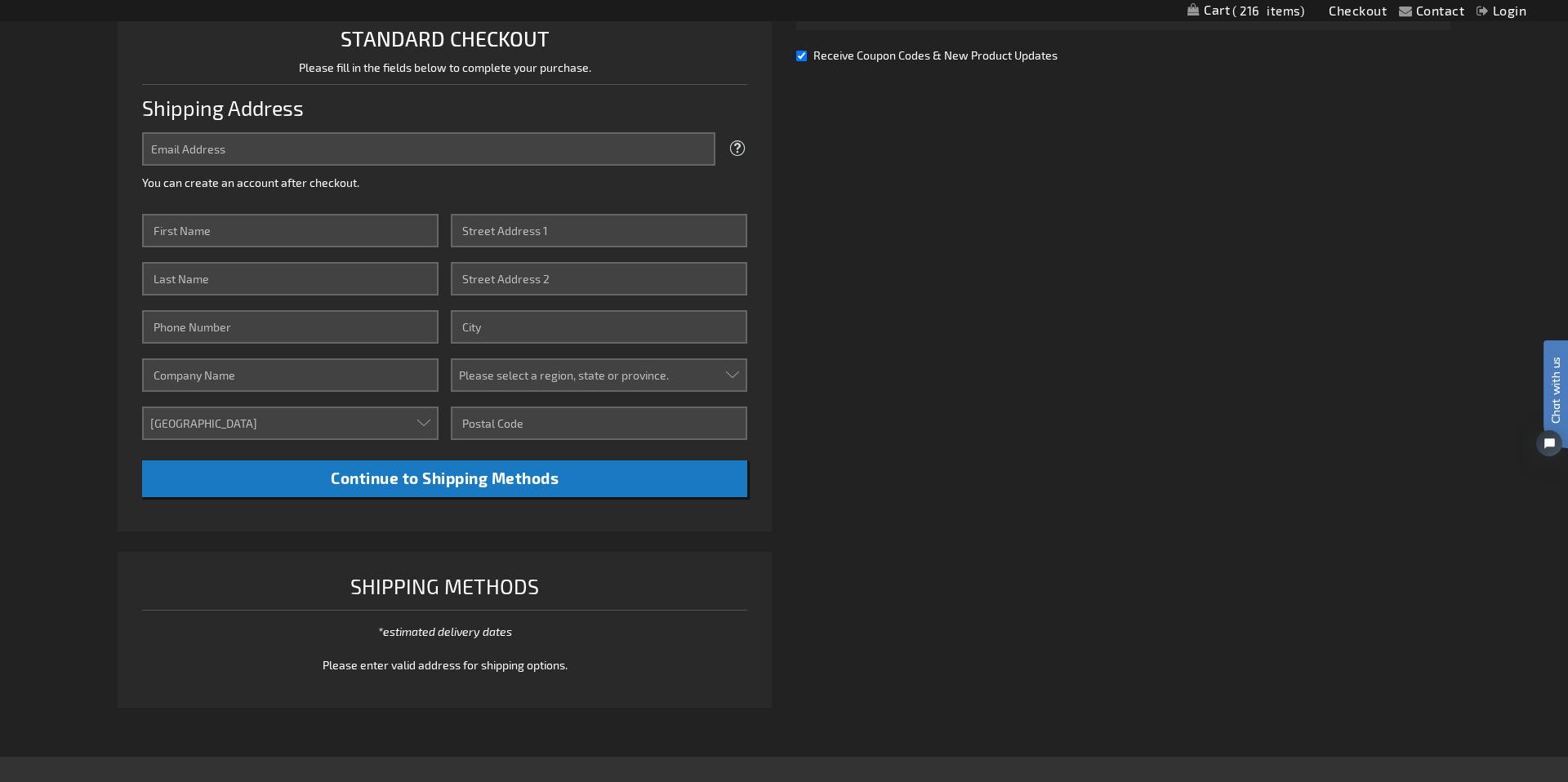
scroll to position [0, 0]
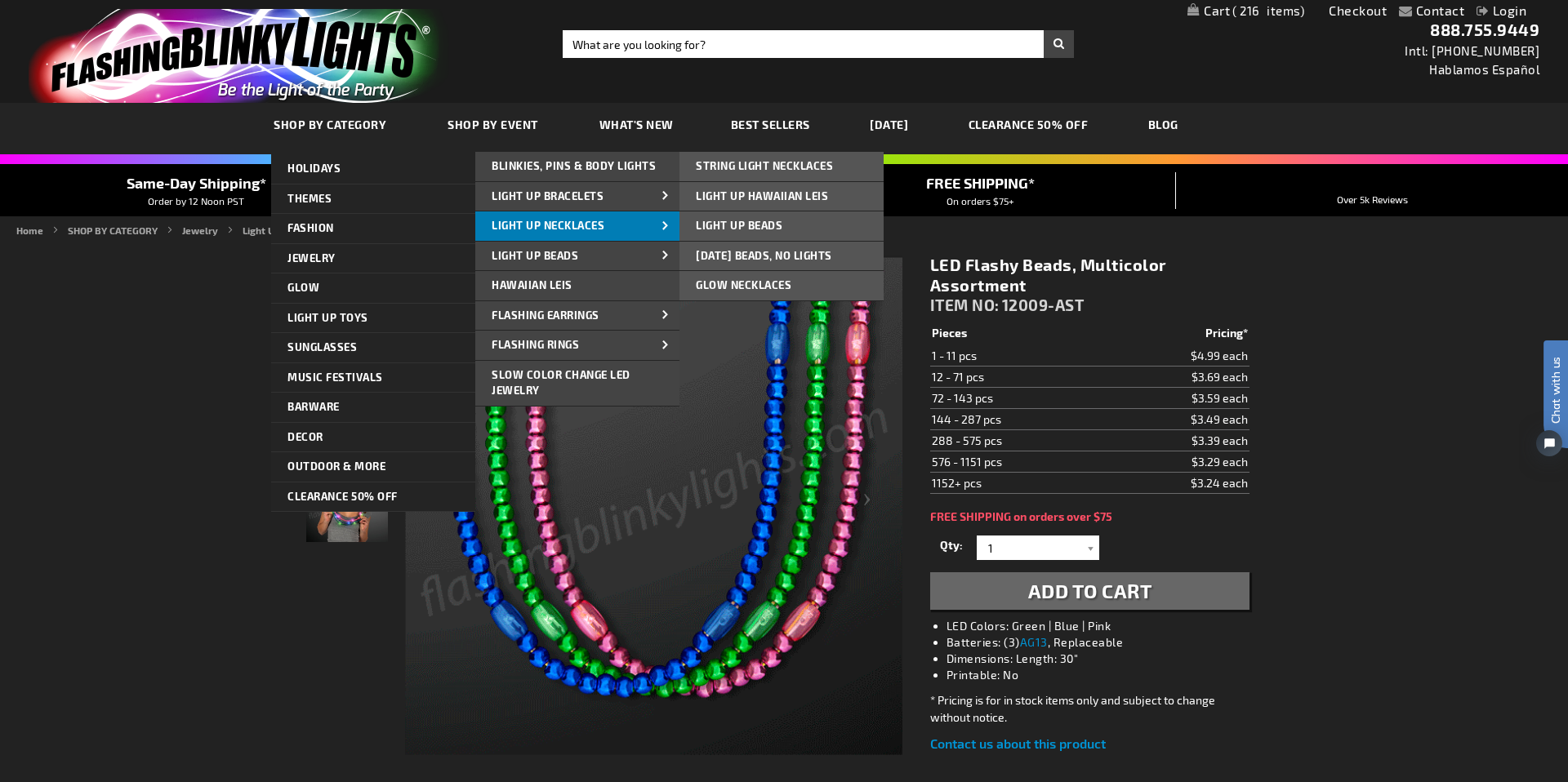
click at [546, 224] on span "Light Up Necklaces" at bounding box center [548, 225] width 113 height 13
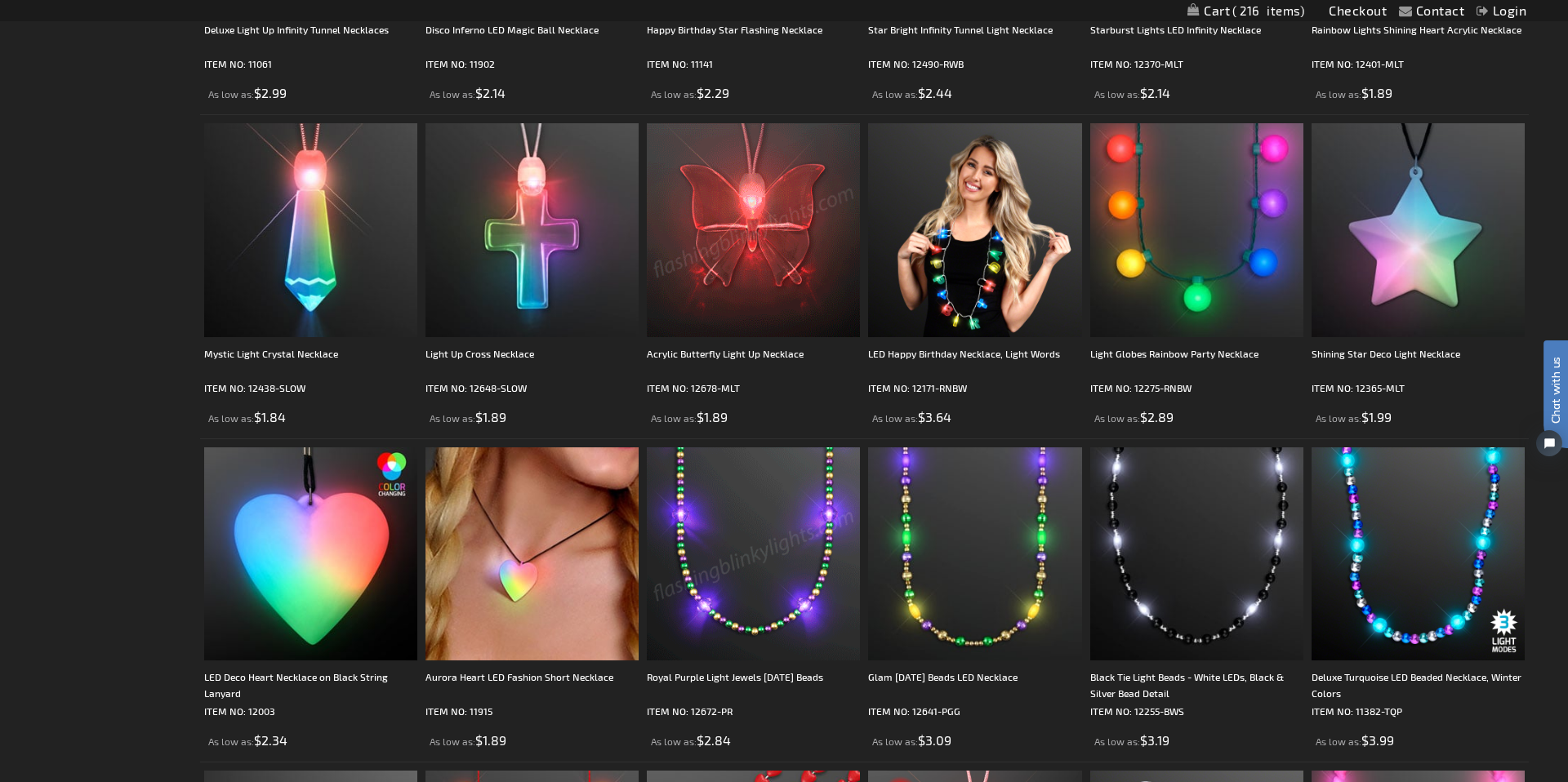
scroll to position [1213, 0]
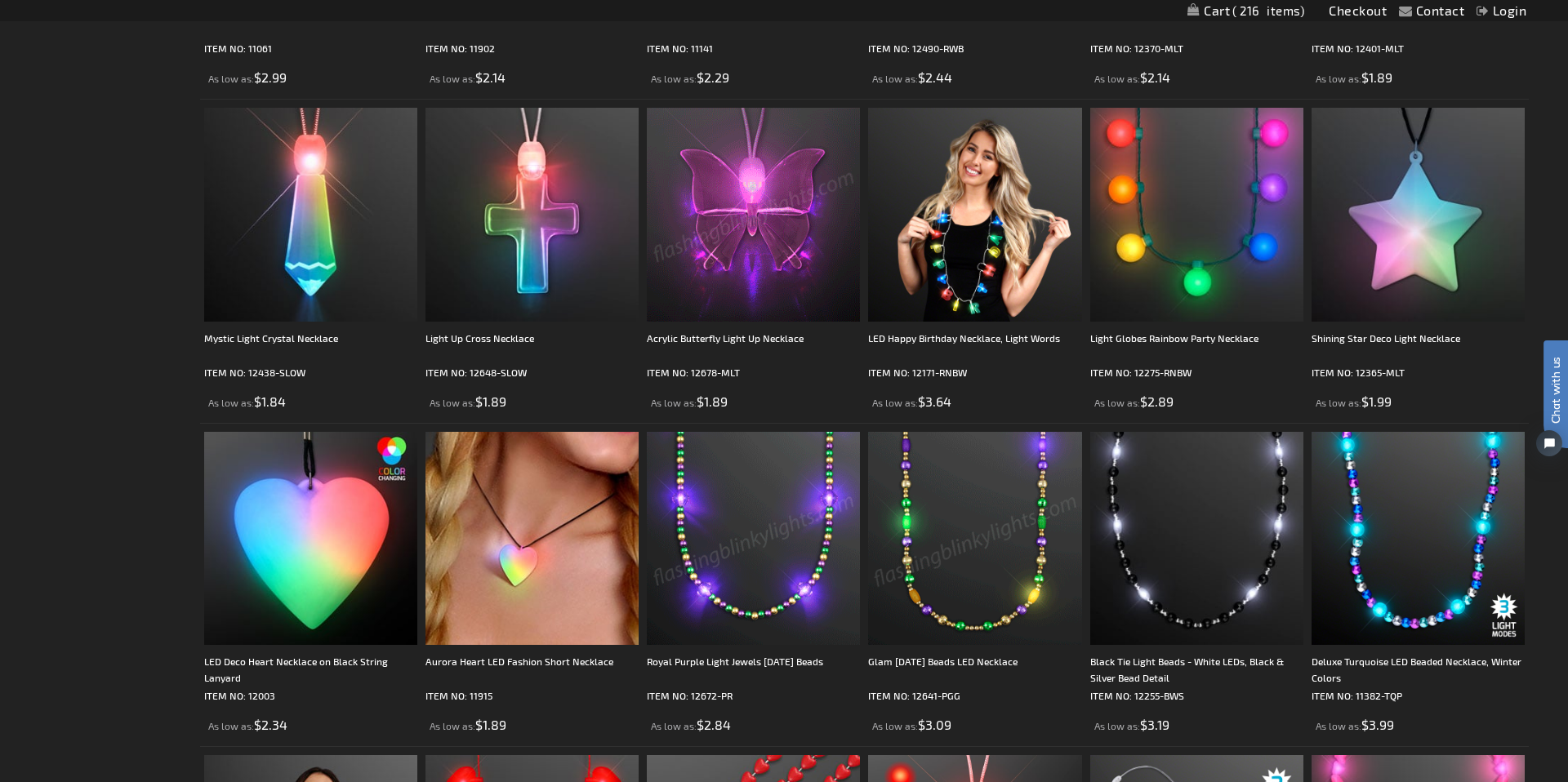
click at [795, 523] on img at bounding box center [753, 538] width 213 height 213
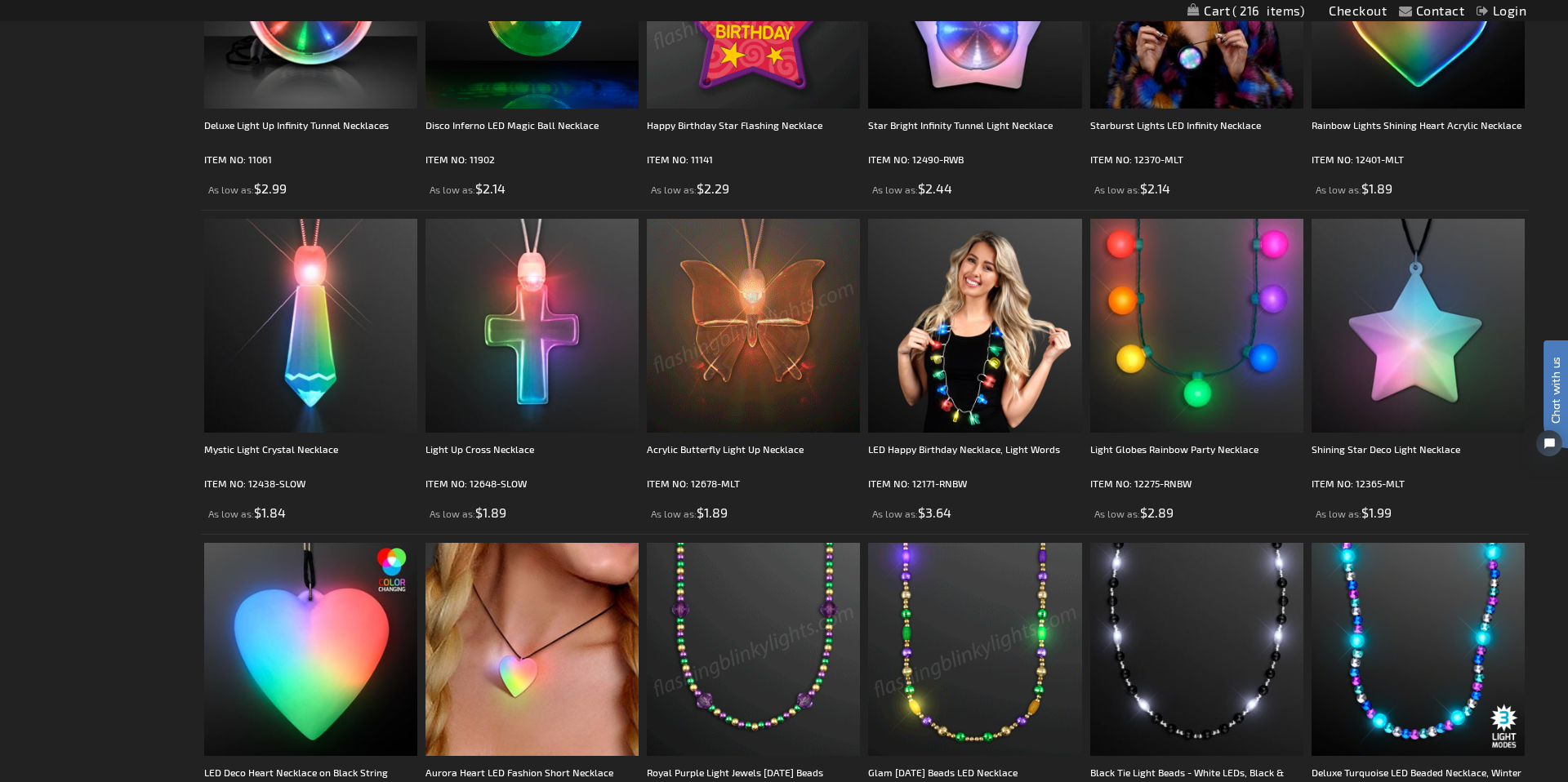
scroll to position [960, 0]
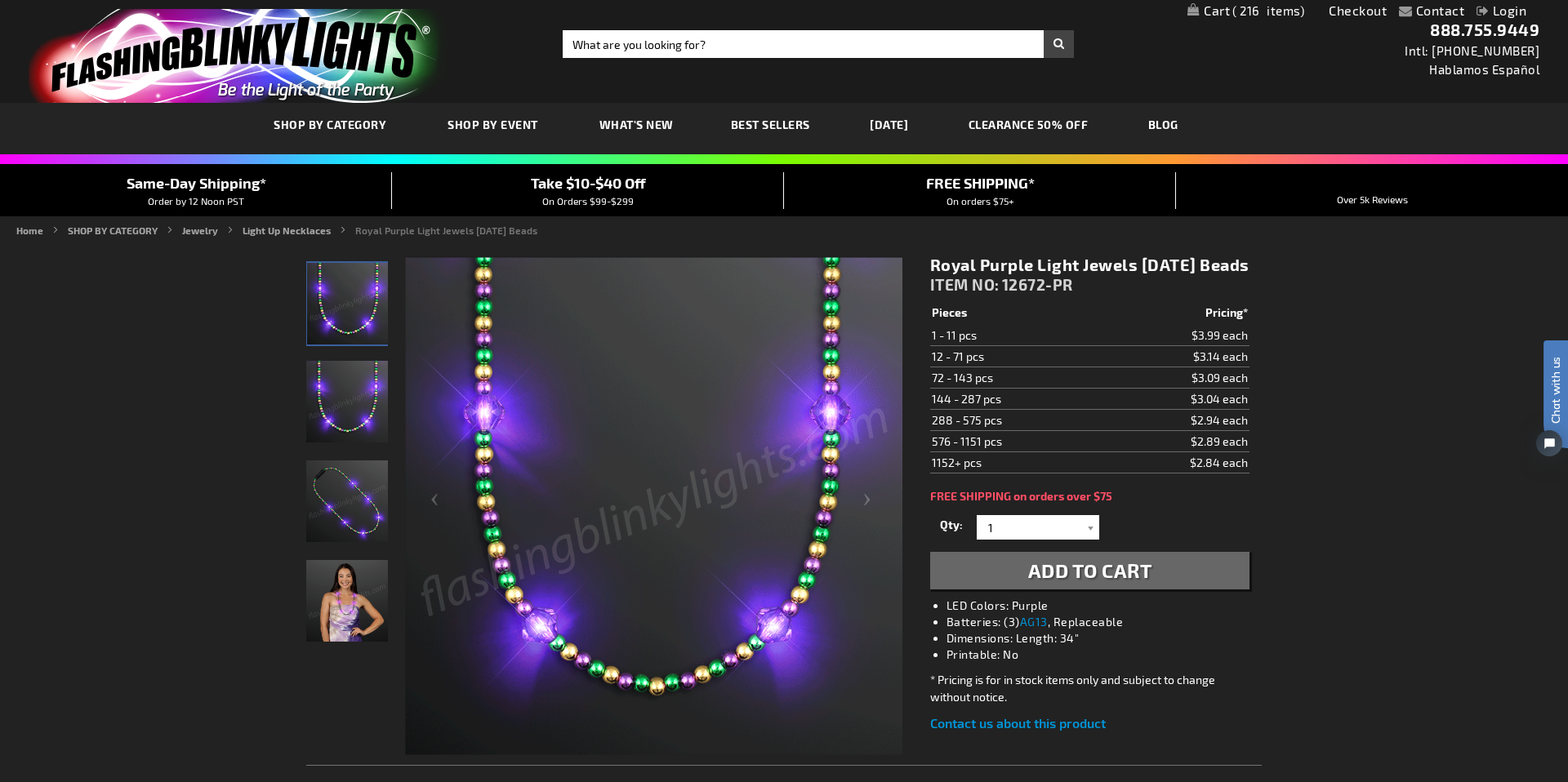
click at [1372, 11] on link "Checkout" at bounding box center [1358, 10] width 58 height 15
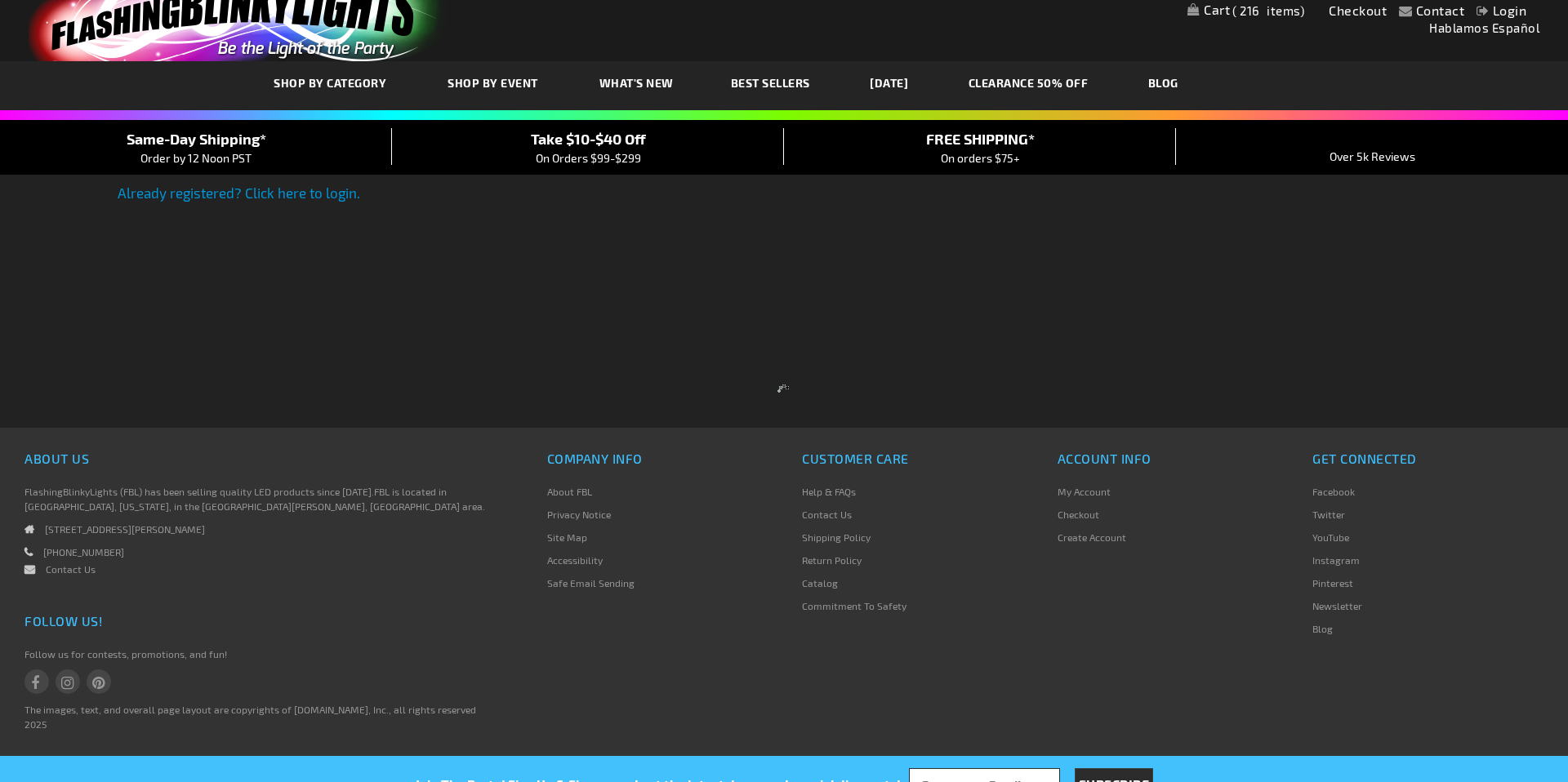
select select "US"
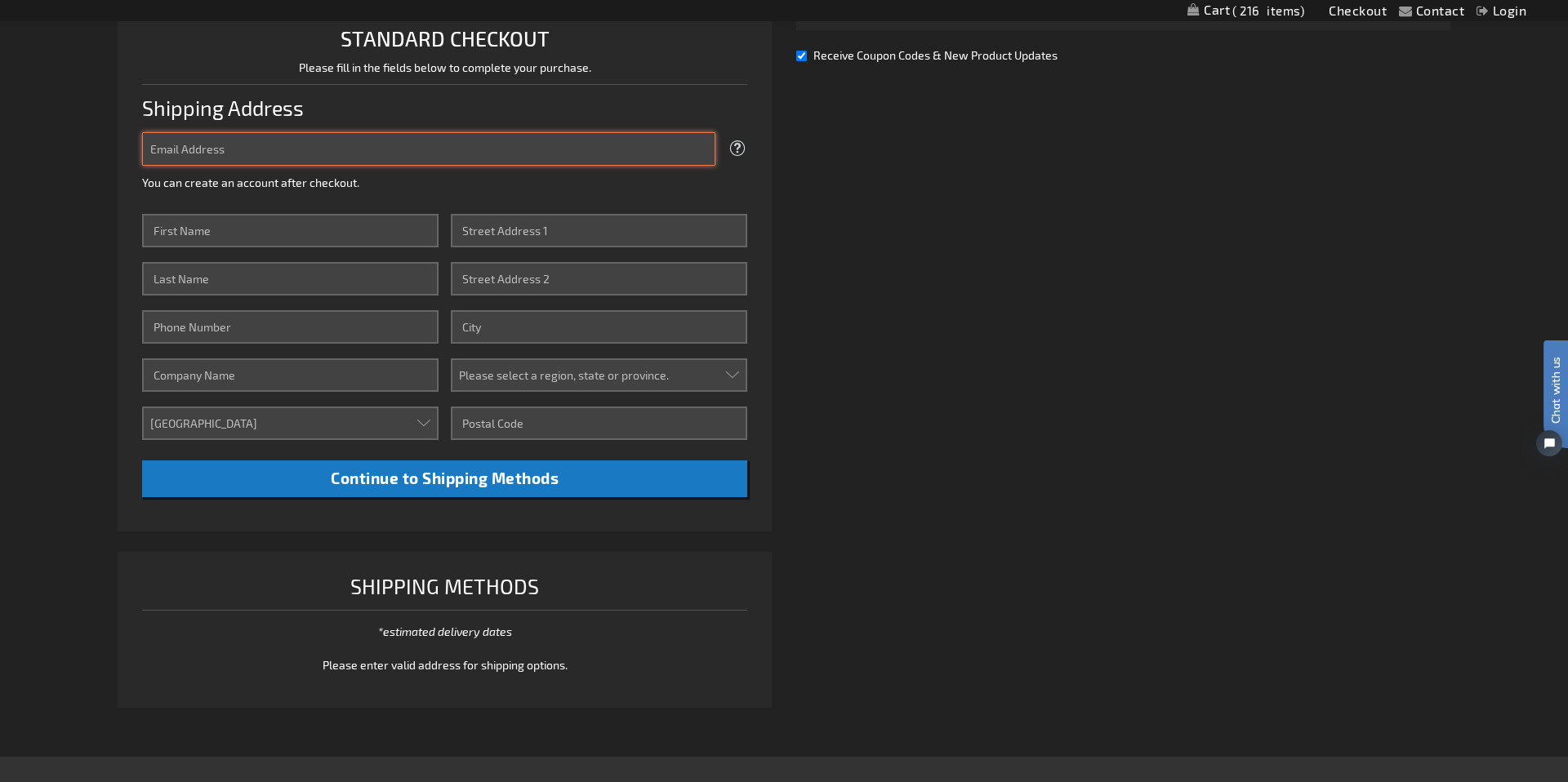
click at [232, 138] on input "Email Address" at bounding box center [428, 149] width 573 height 33
type input "[PERSON_NAME][EMAIL_ADDRESS][DOMAIN_NAME]"
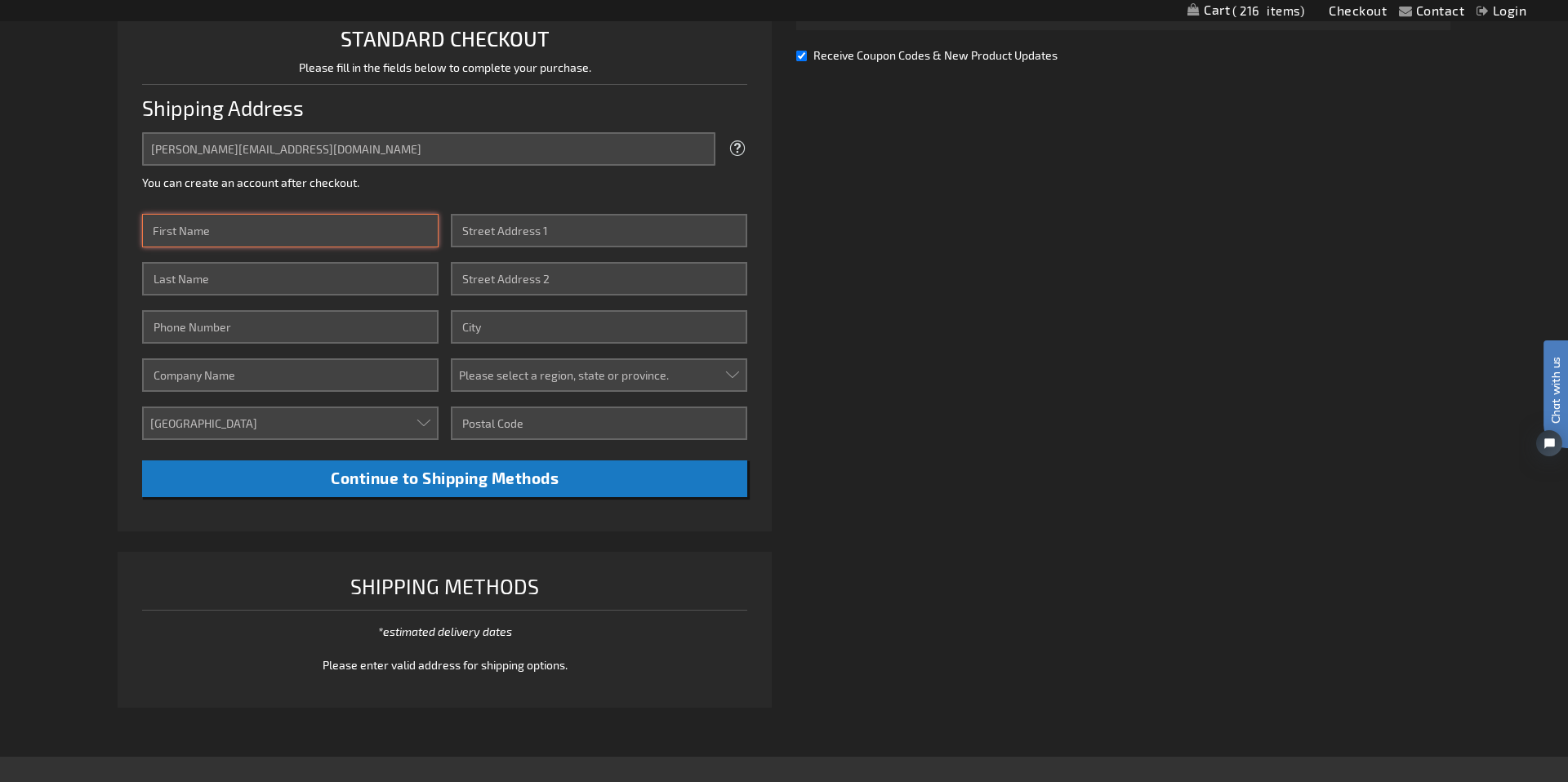
click at [238, 224] on input "First Name" at bounding box center [290, 230] width 297 height 33
type input "Kristen"
type input "Thompson-Riley"
type input "9194280766"
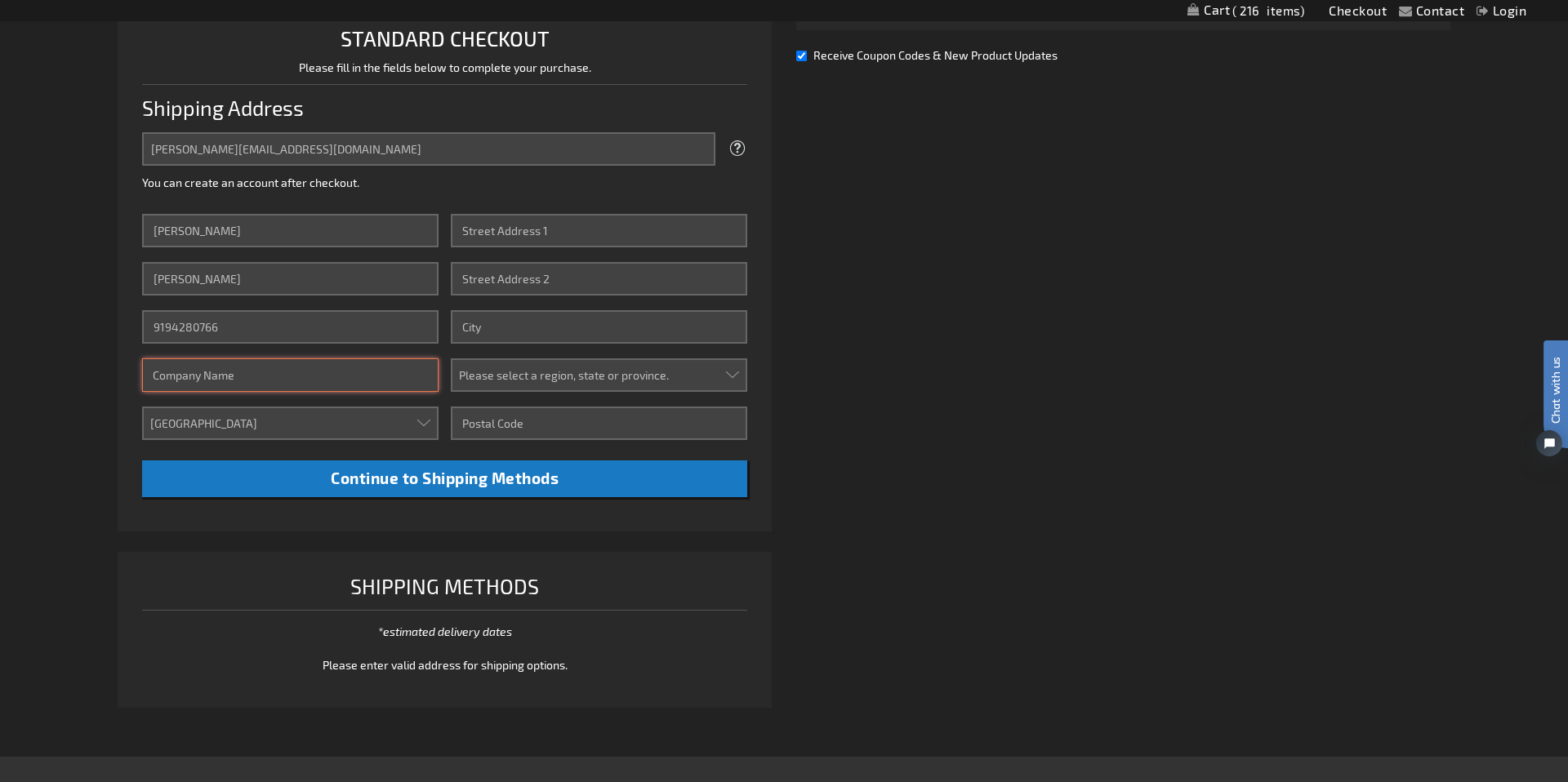
type input "Little Pink Houses of Hope"
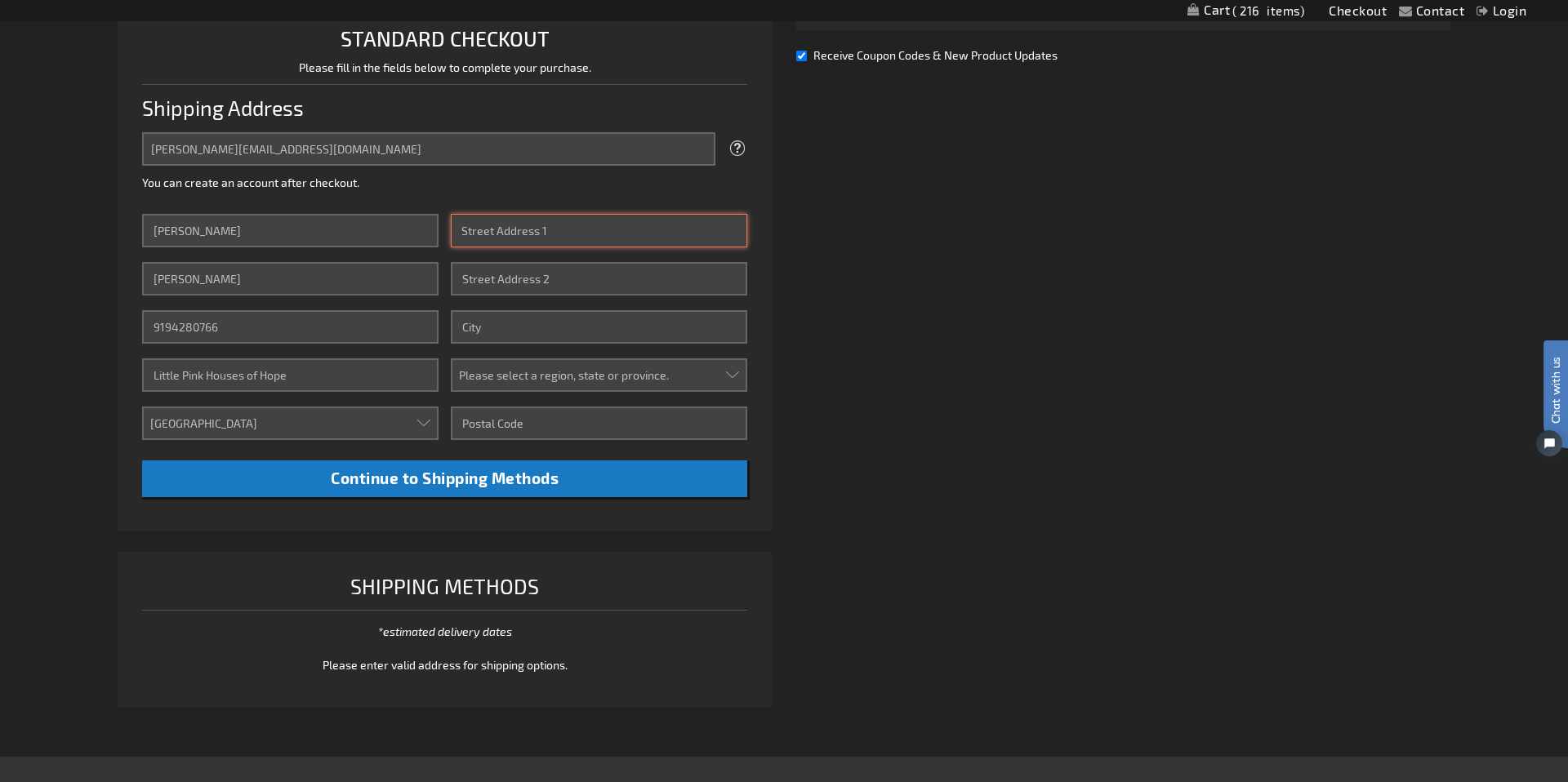
type input "2442 Tribek Court"
type input "BURLINGTON"
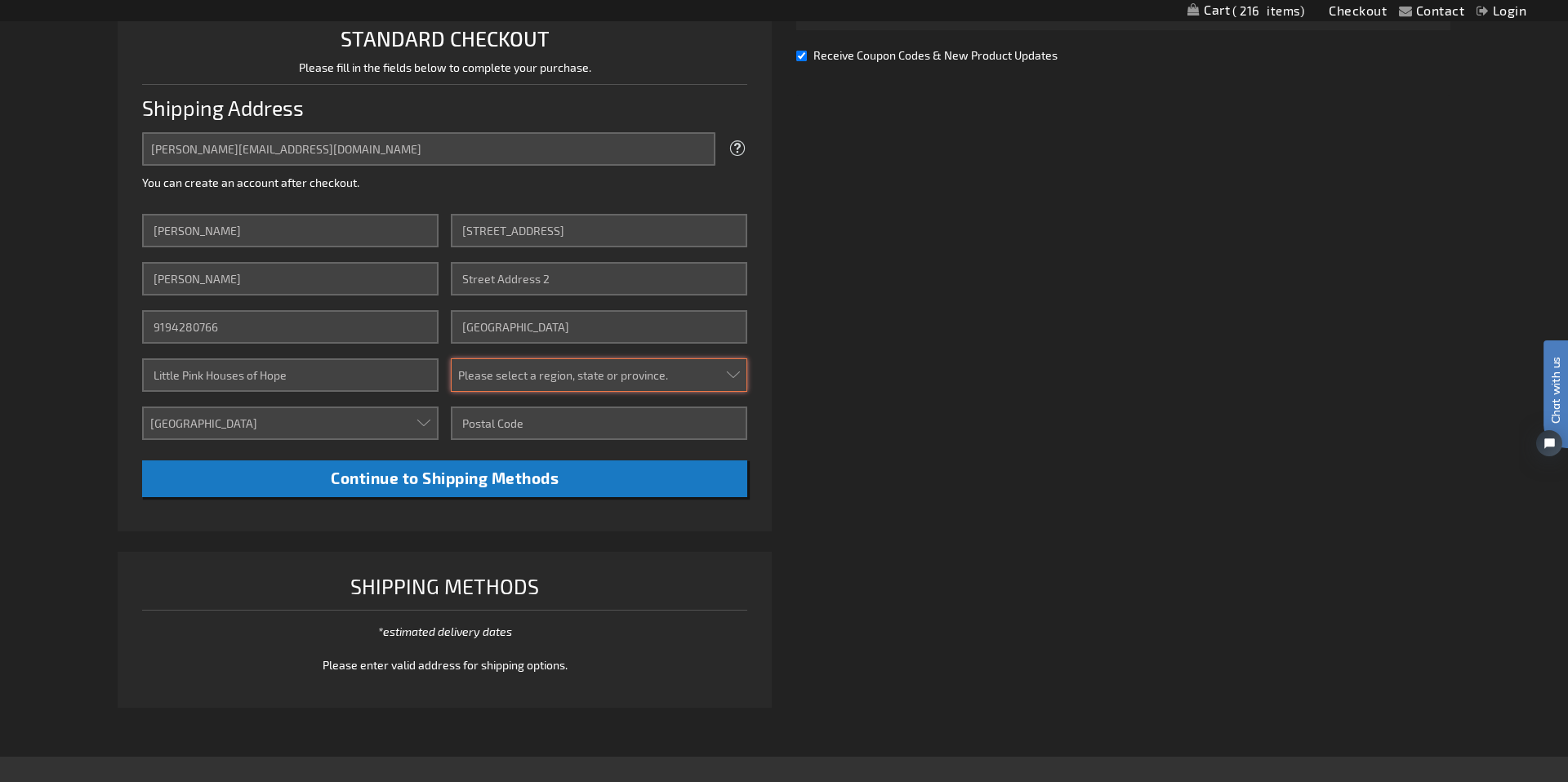
select select "44"
type input "27215"
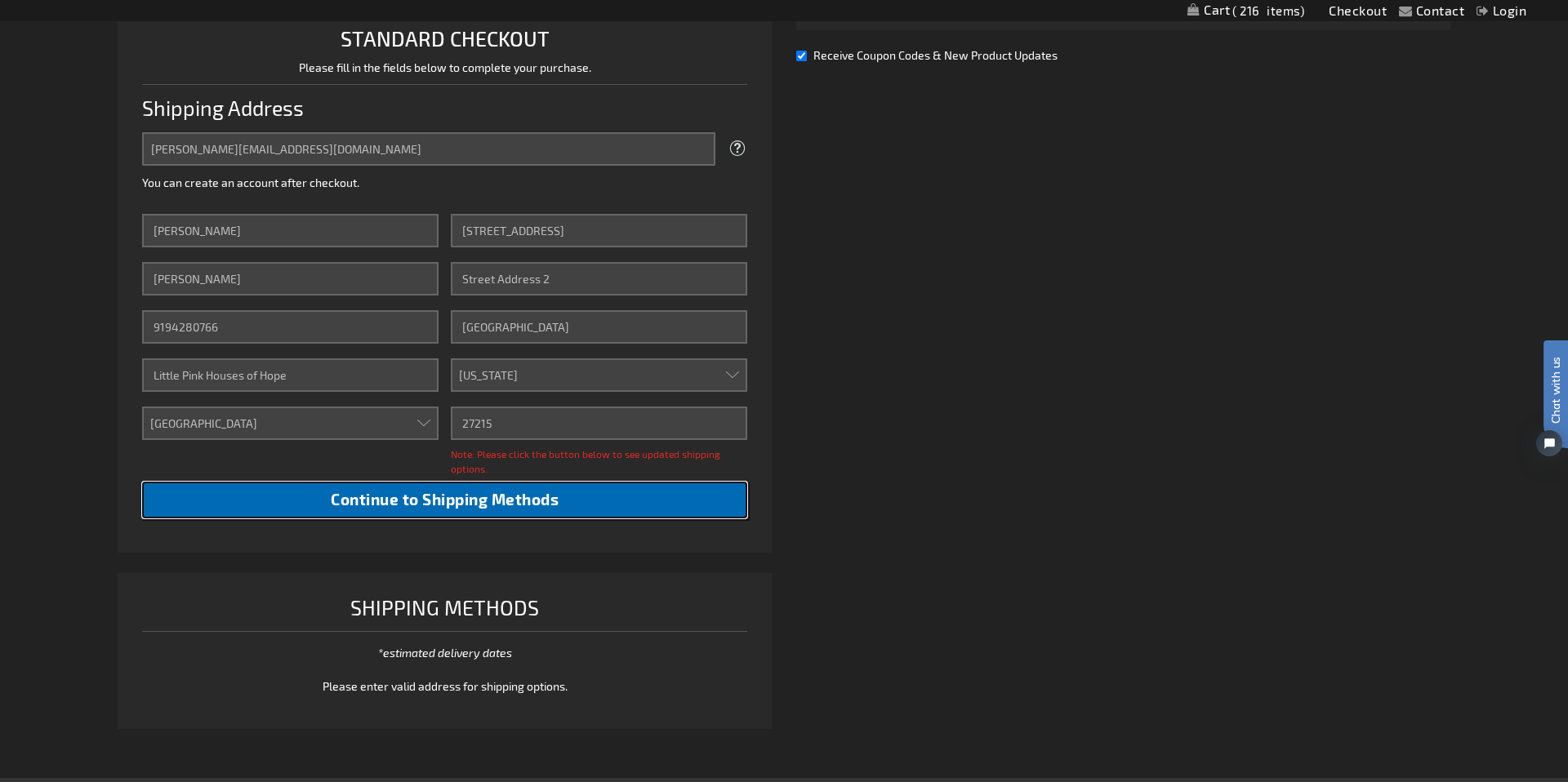
click at [452, 500] on span "Continue to Shipping Methods" at bounding box center [444, 499] width 228 height 19
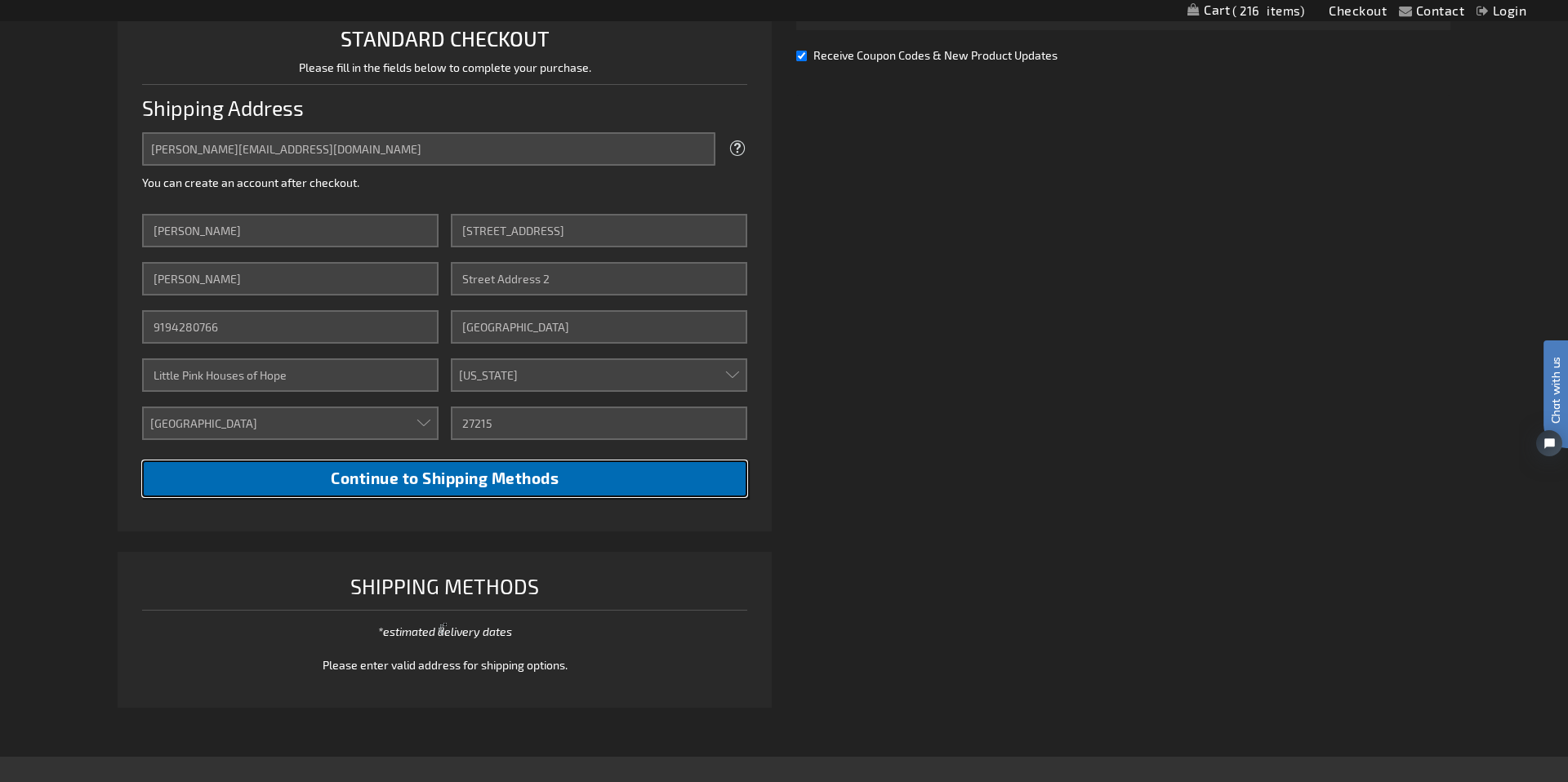
click at [450, 486] on span "Continue to Shipping Methods" at bounding box center [444, 478] width 228 height 19
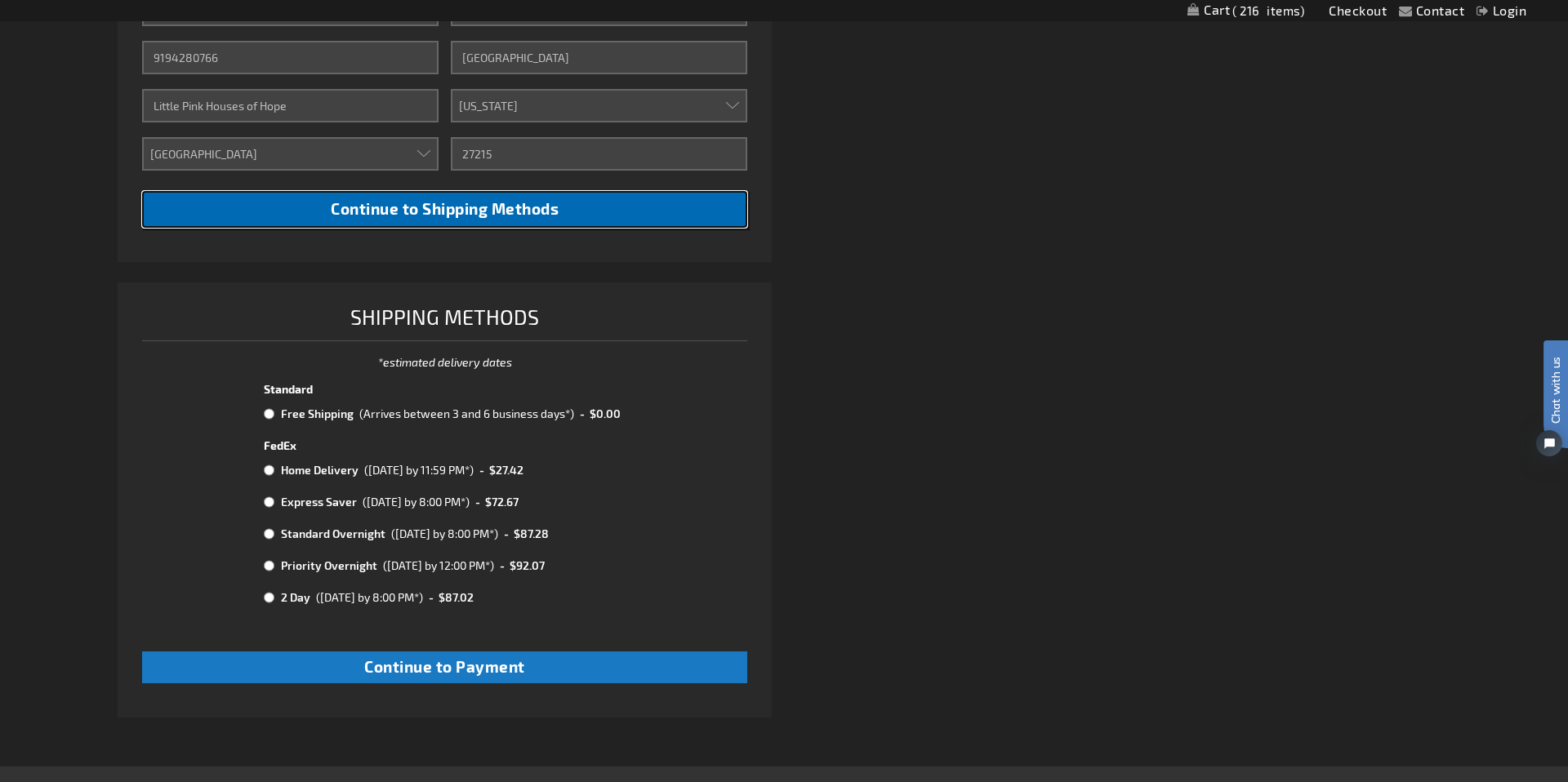
scroll to position [701, 0]
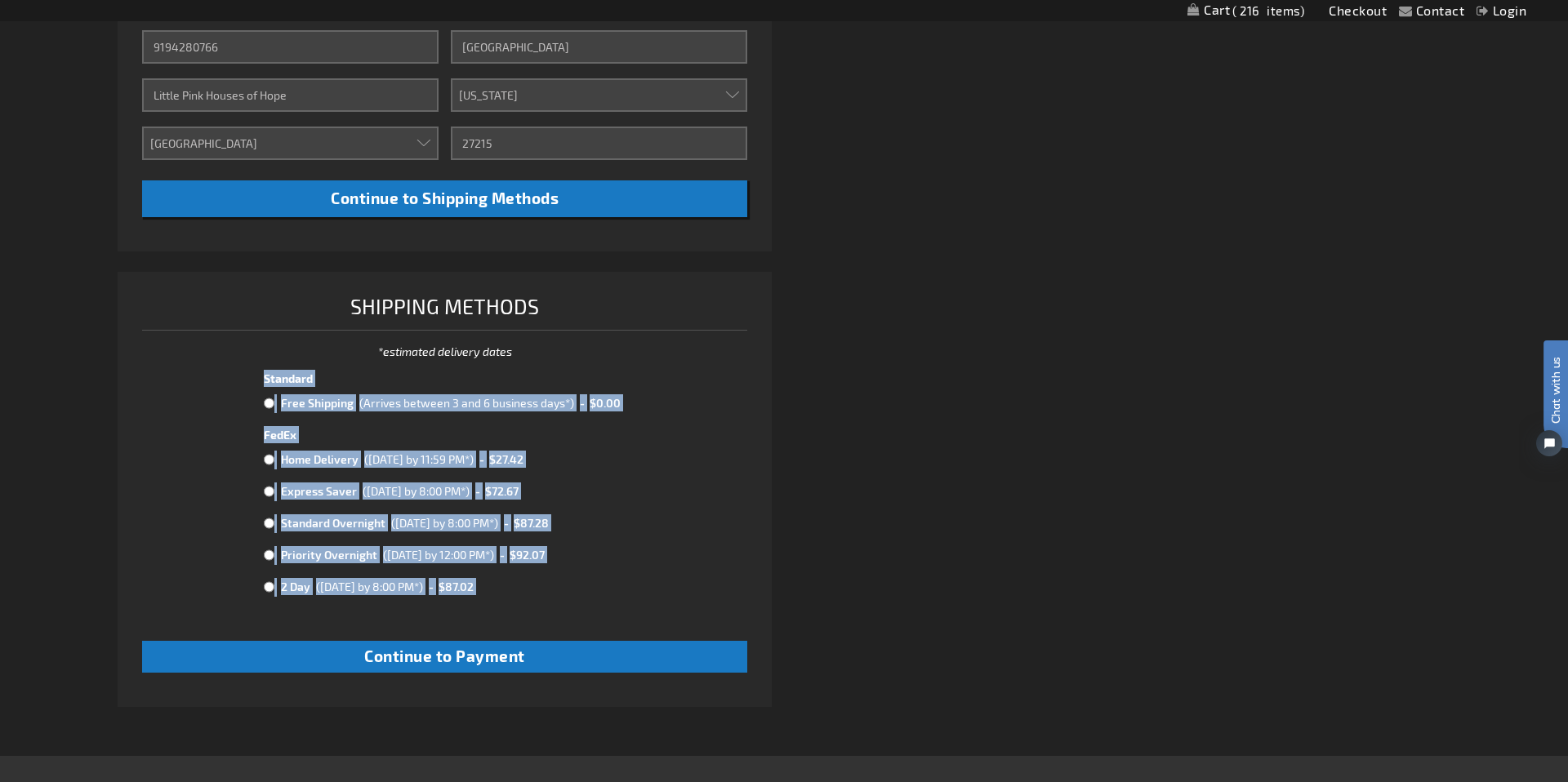
click at [271, 403] on input "radio" at bounding box center [269, 403] width 10 height 13
radio input "true"
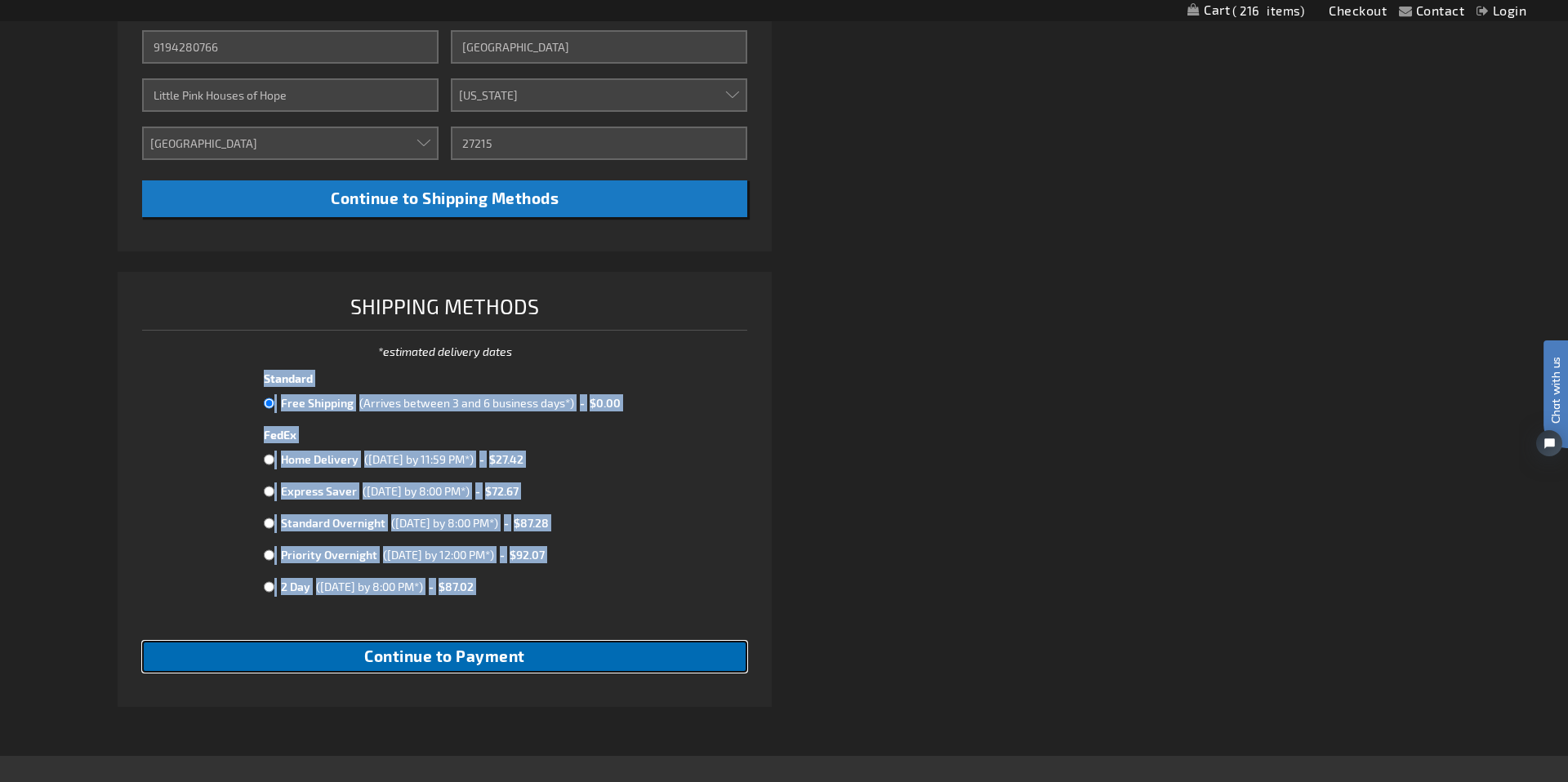
click at [477, 661] on span "Continue to Payment" at bounding box center [444, 656] width 161 height 19
checkbox input "true"
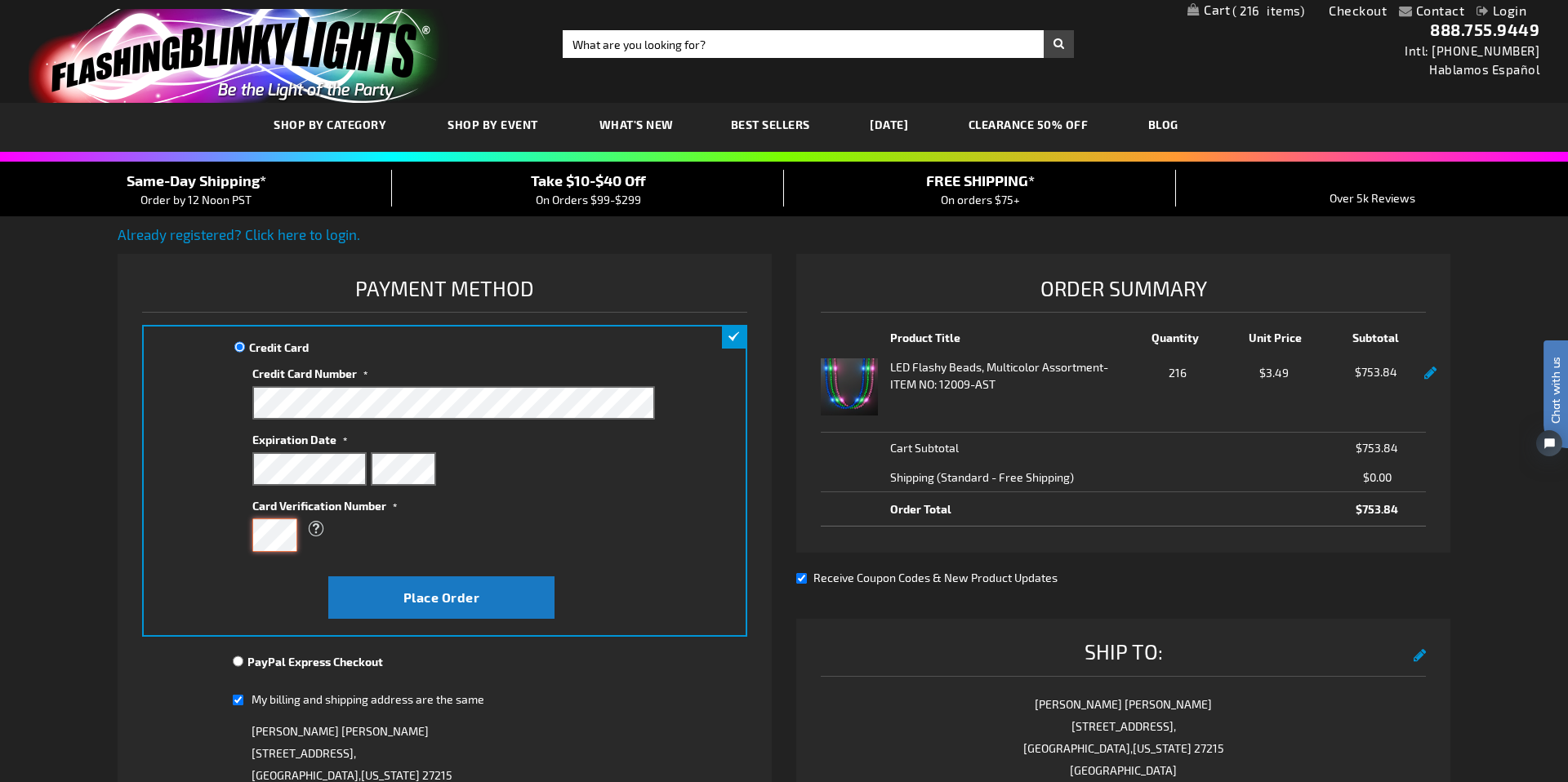
scroll to position [2, 0]
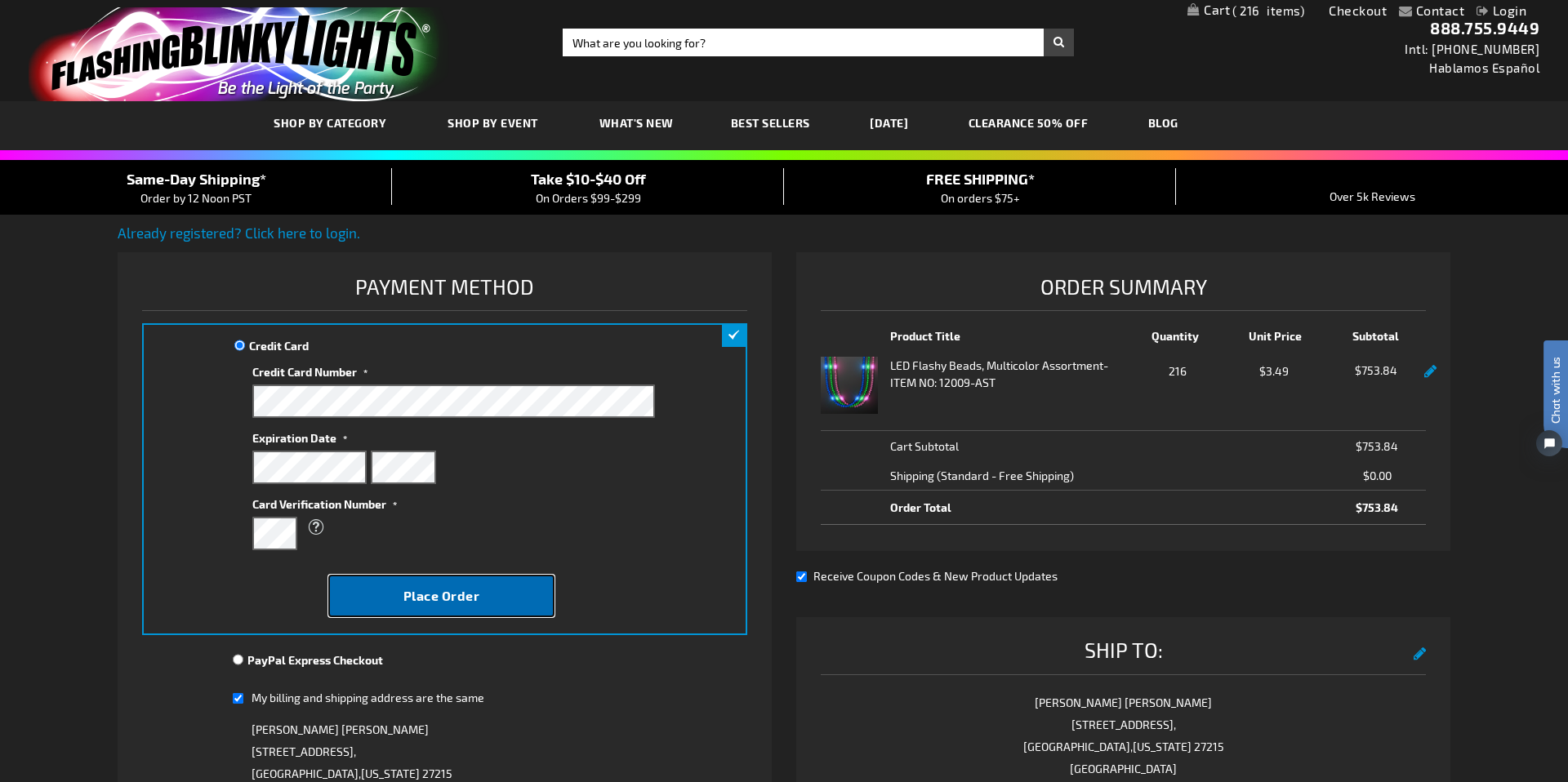
click at [449, 596] on span "Place Order" at bounding box center [442, 596] width 77 height 15
